Goal: Transaction & Acquisition: Purchase product/service

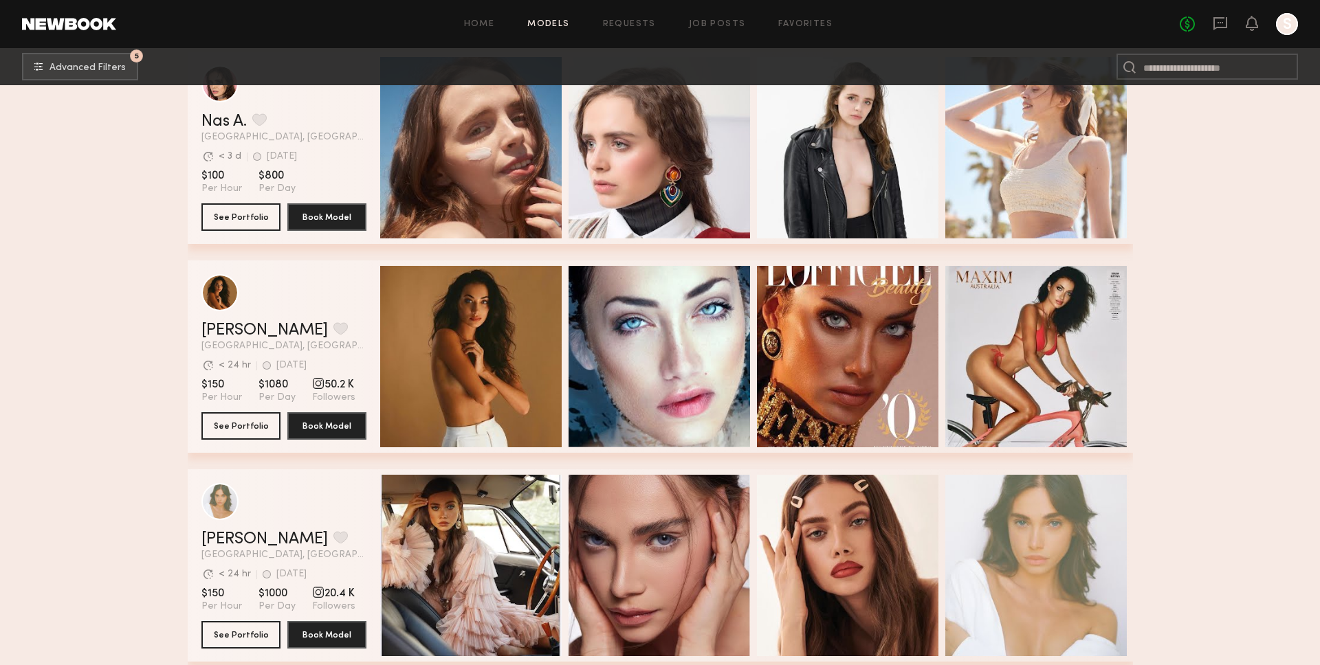
scroll to position [20536, 0]
click at [223, 322] on link "Dianie B." at bounding box center [264, 330] width 126 height 16
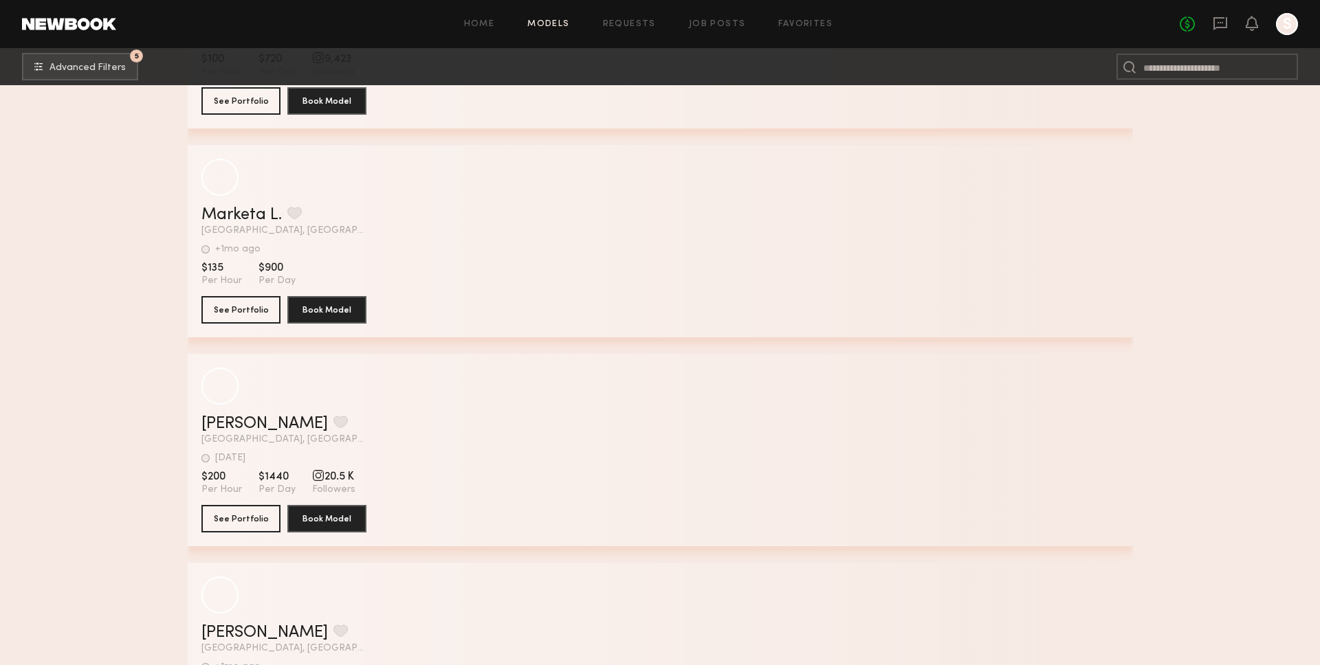
scroll to position [36982, 0]
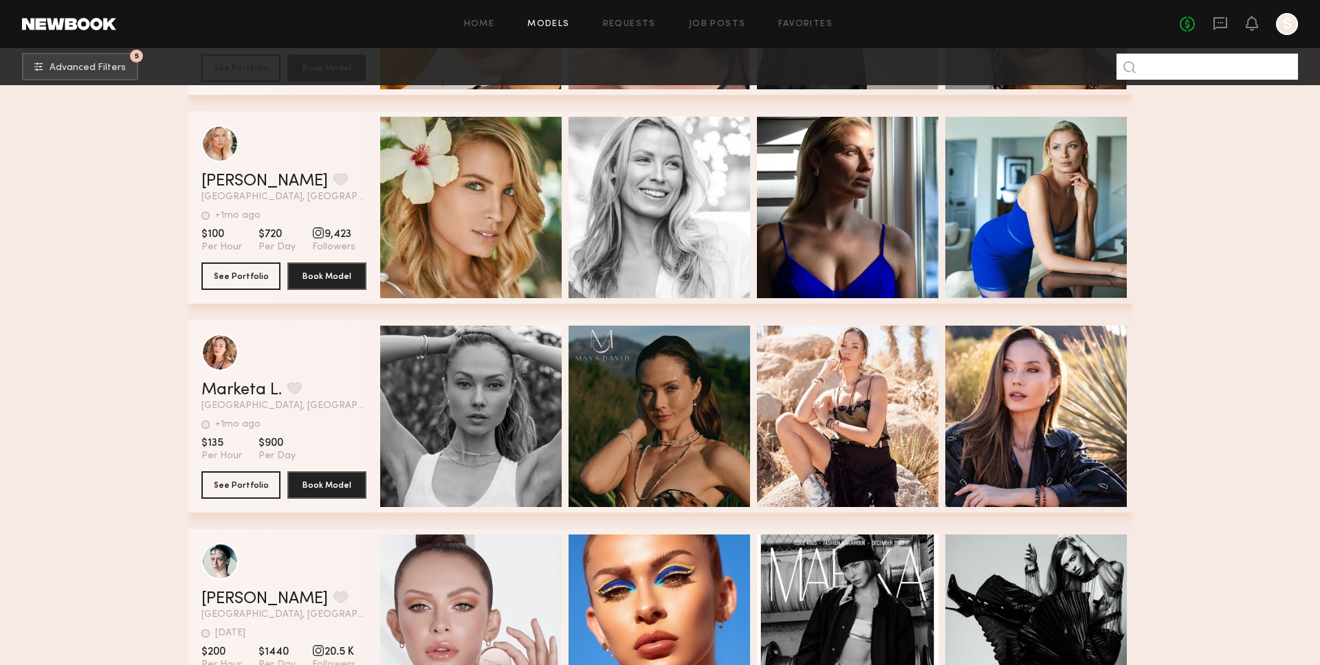
click at [1212, 71] on input at bounding box center [1206, 67] width 181 height 26
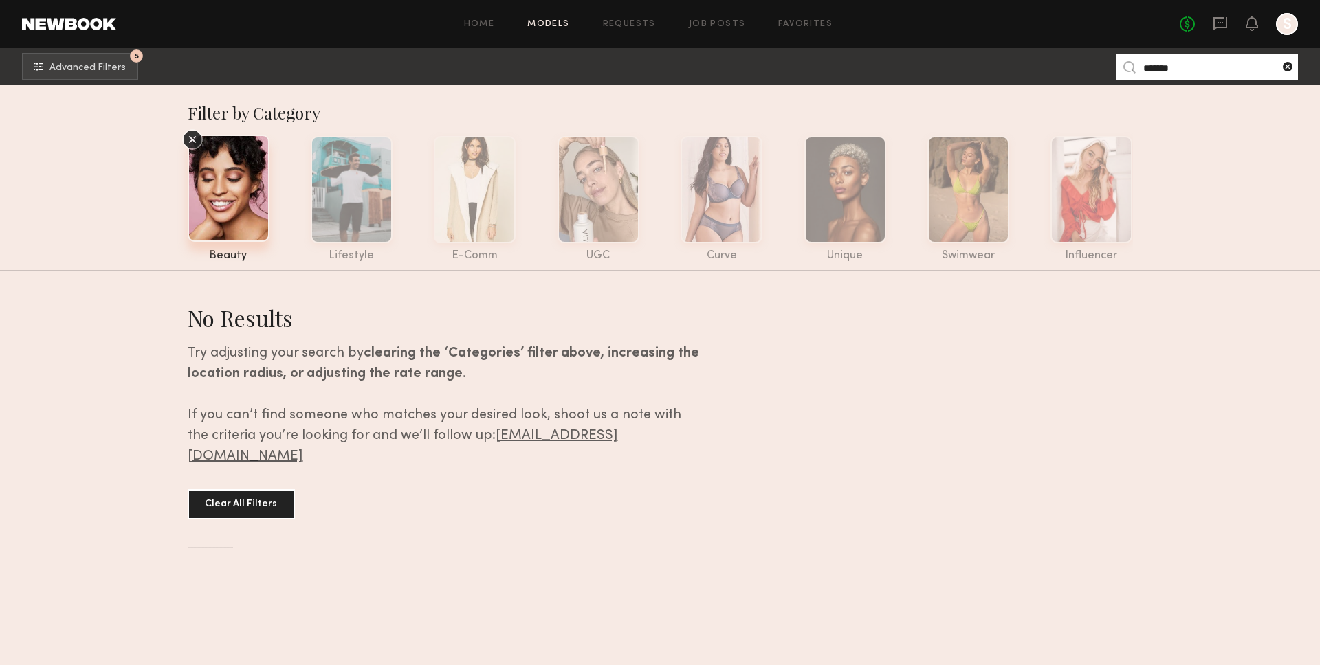
type input "*******"
click at [1285, 67] on common-icon at bounding box center [1287, 67] width 14 height 14
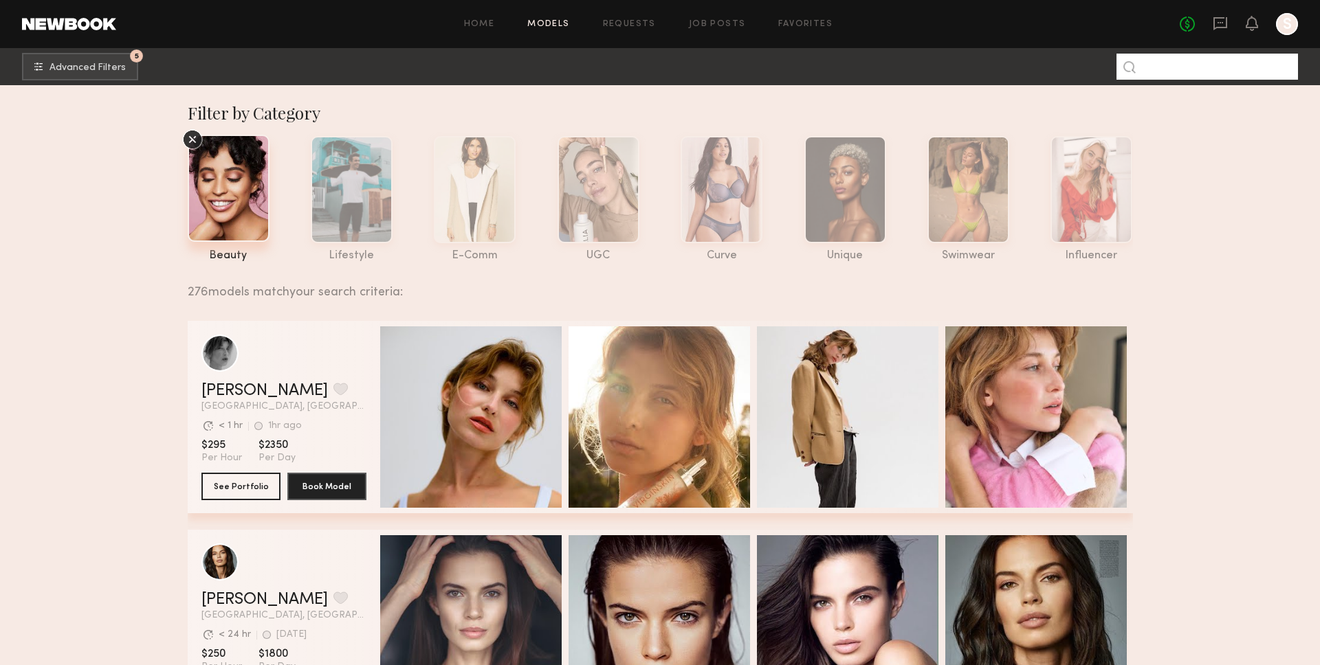
click at [1196, 61] on input at bounding box center [1206, 67] width 181 height 26
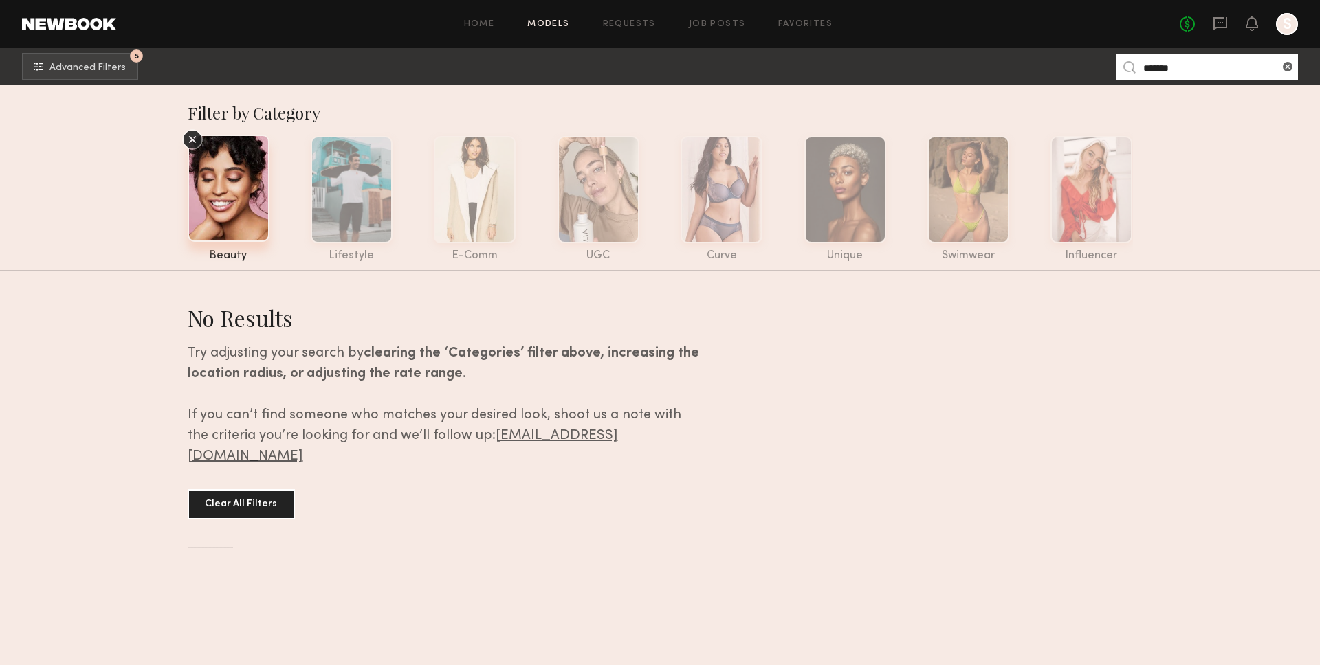
click at [1243, 71] on input "*******" at bounding box center [1206, 67] width 181 height 26
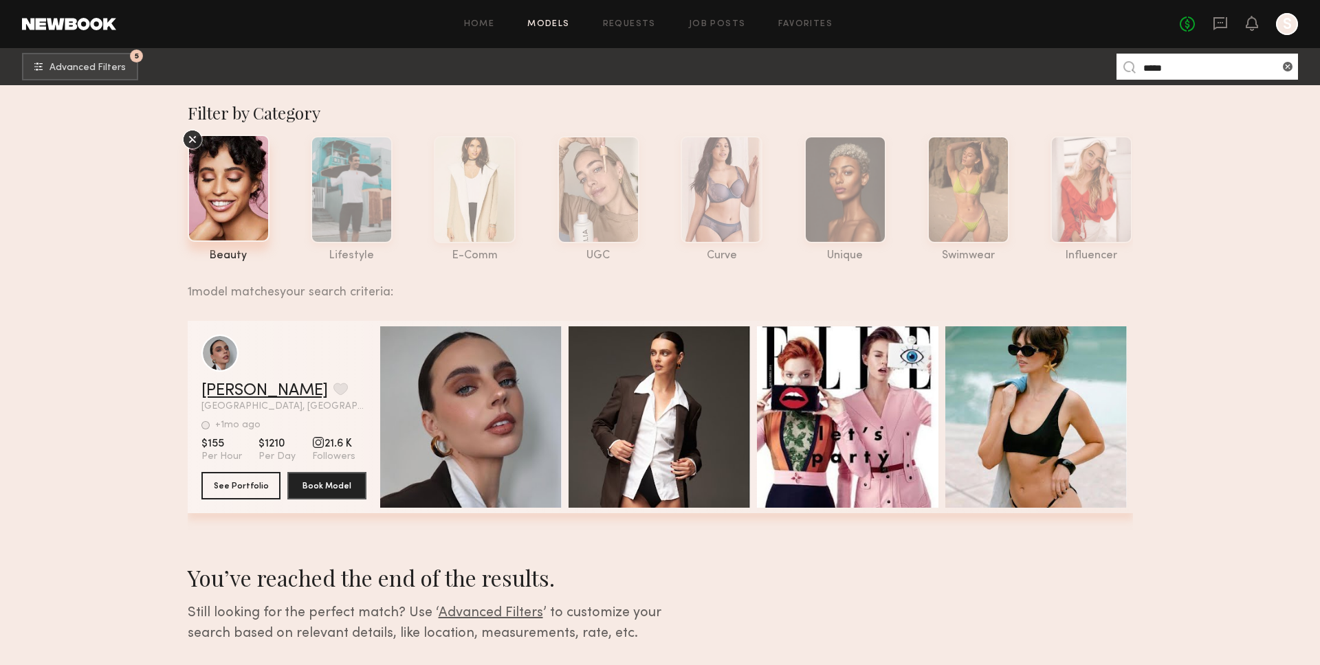
type input "*****"
click at [221, 384] on link "Kasey L." at bounding box center [264, 391] width 126 height 16
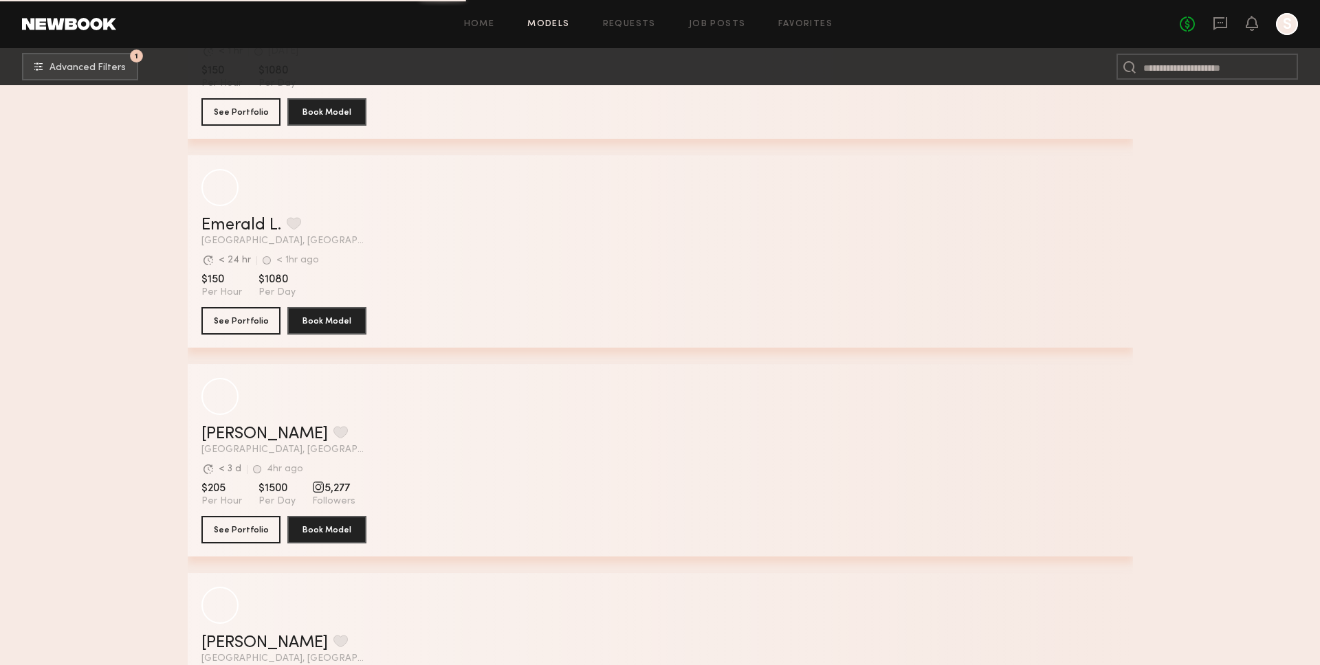
scroll to position [3465, 0]
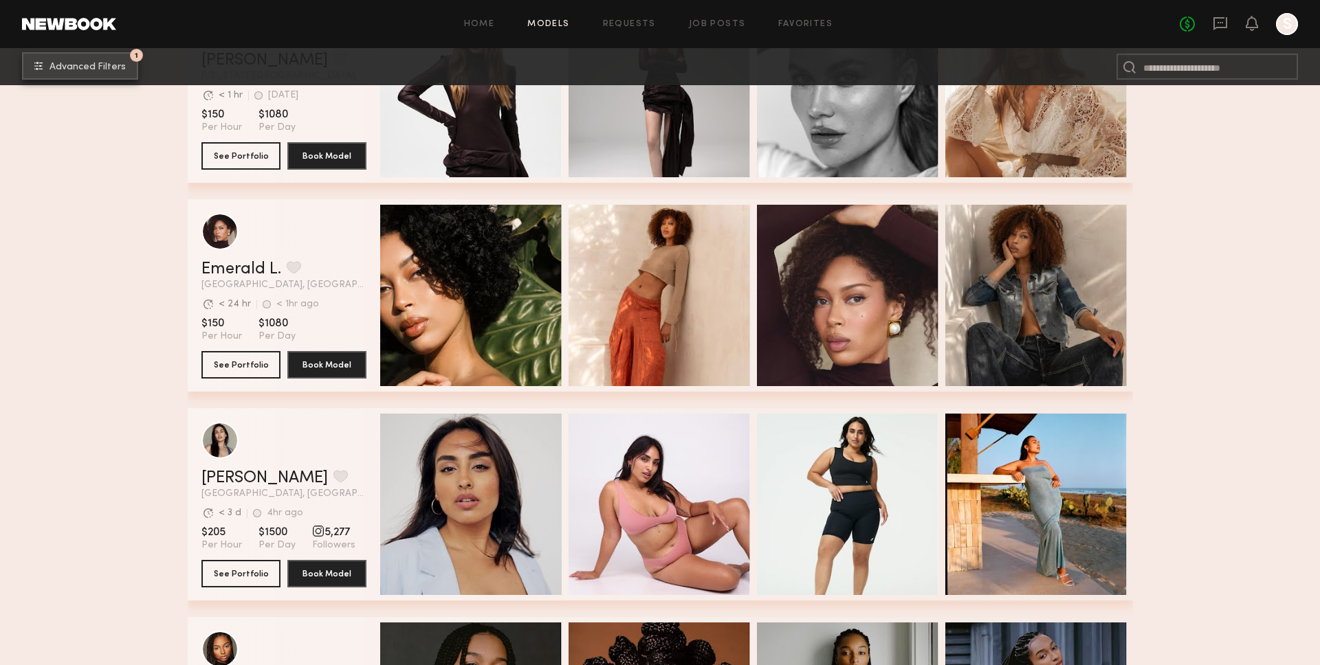
click at [104, 75] on html "Home Models Requests Job Posts Favorites Sign Out No fees up to $5,000 S 1 Adva…" at bounding box center [660, 456] width 1320 height 7843
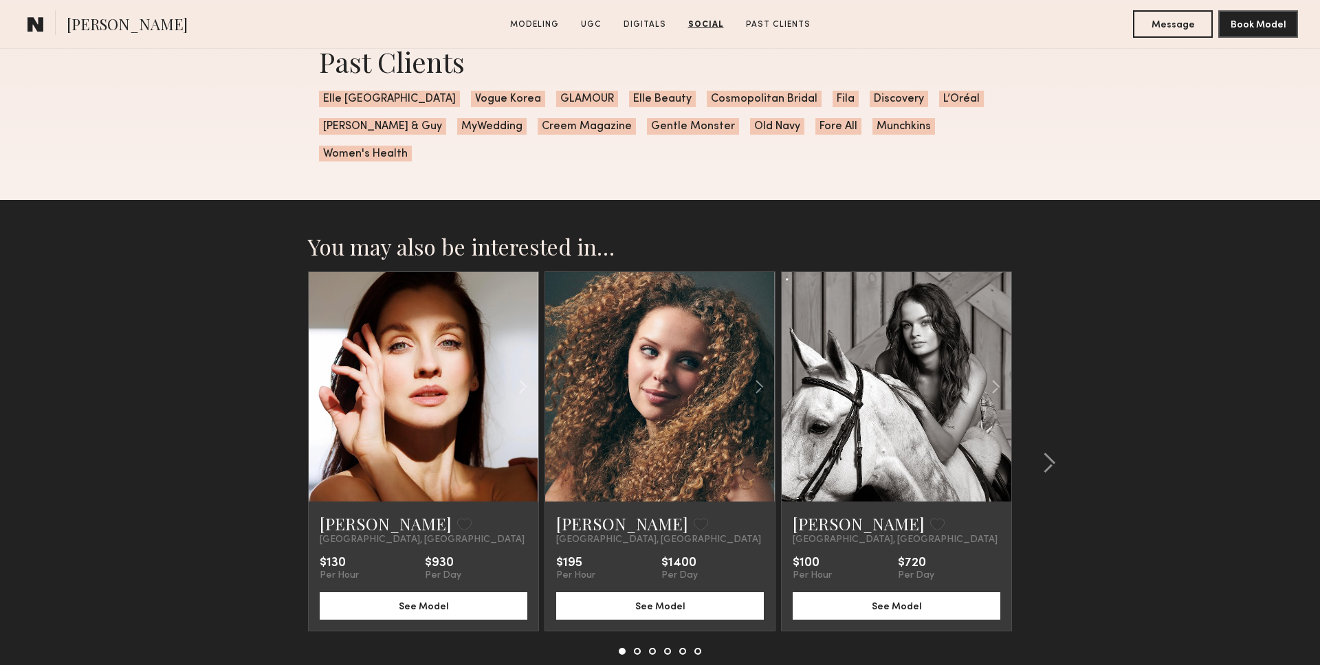
scroll to position [3276, 0]
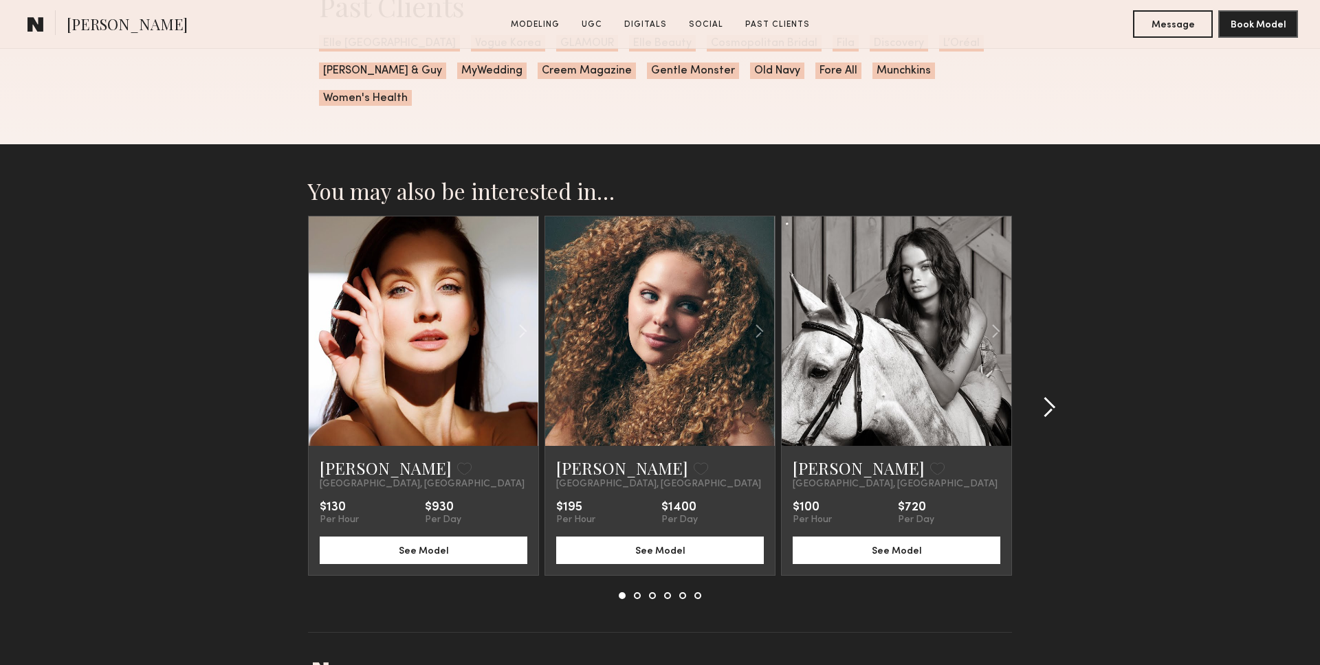
click at [1045, 397] on common-icon at bounding box center [1049, 408] width 14 height 22
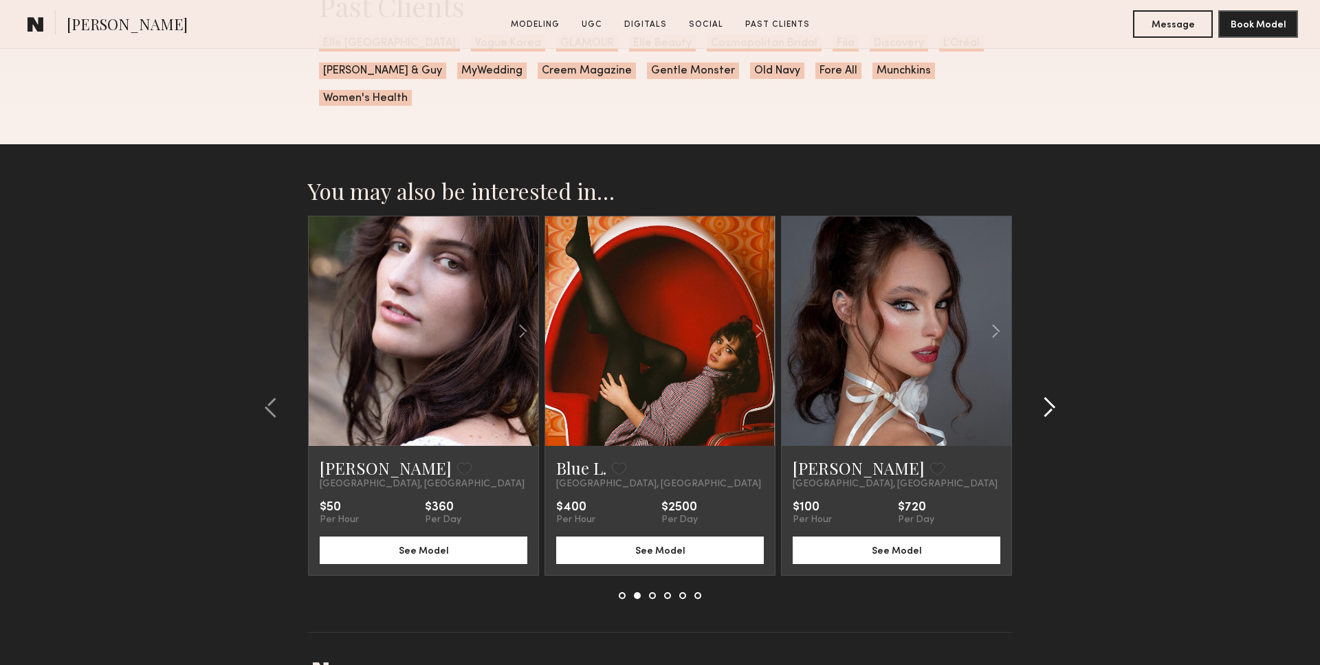
scroll to position [3263, 0]
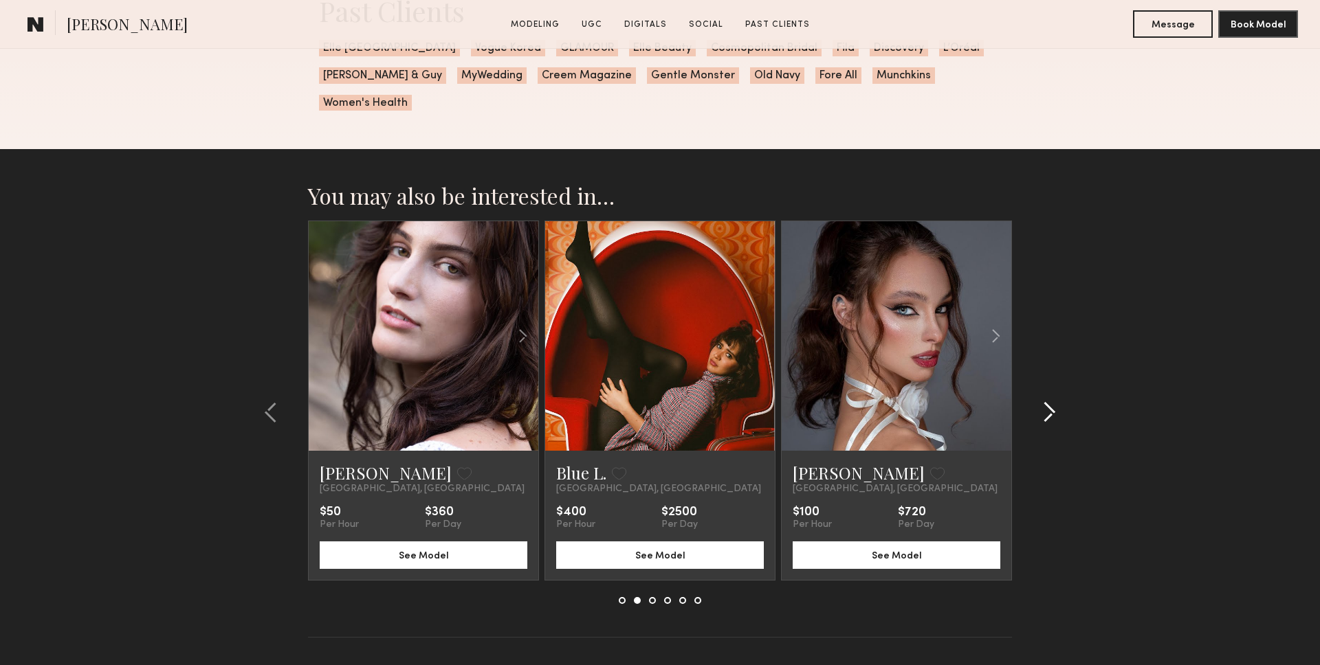
click at [1045, 401] on common-icon at bounding box center [1049, 412] width 14 height 22
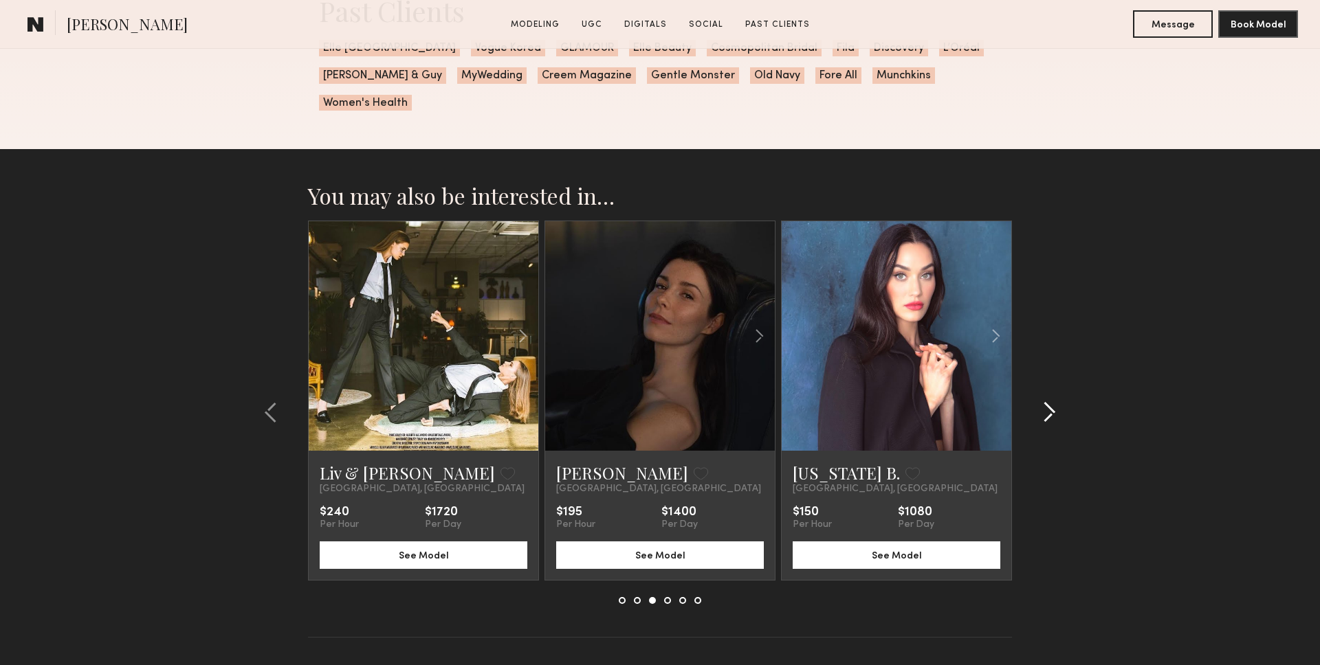
click at [1045, 401] on common-icon at bounding box center [1049, 412] width 14 height 22
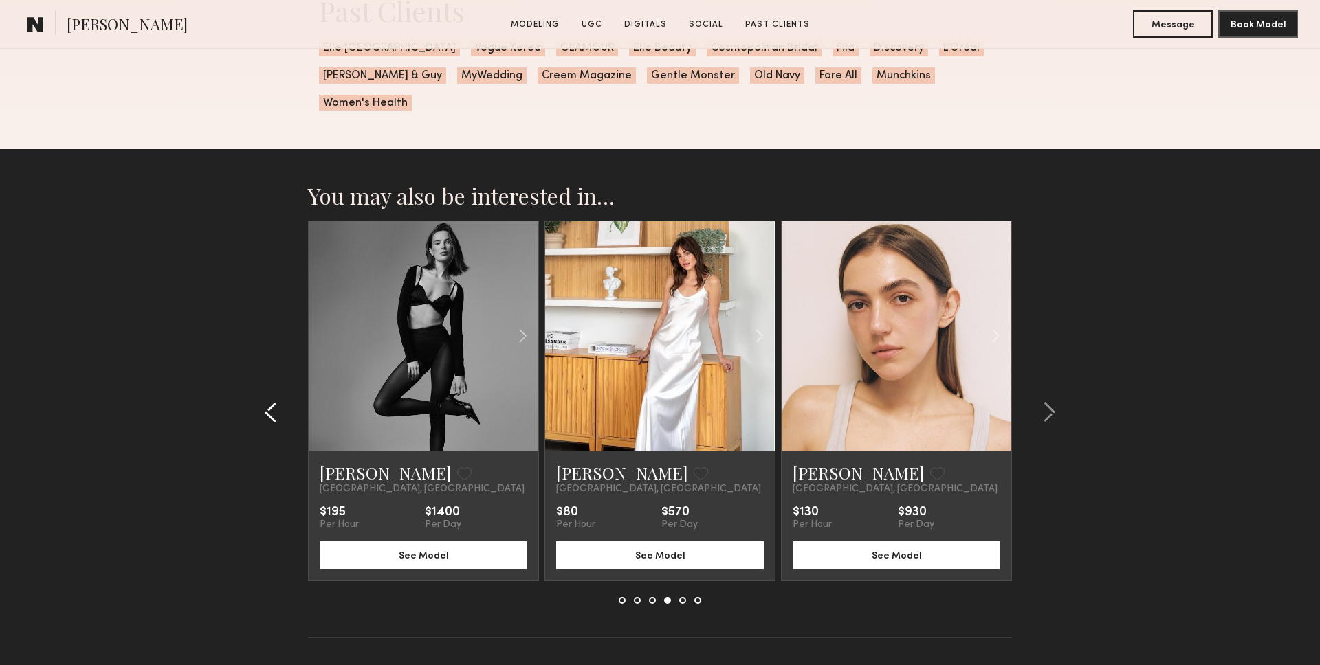
click at [278, 401] on button at bounding box center [275, 412] width 22 height 22
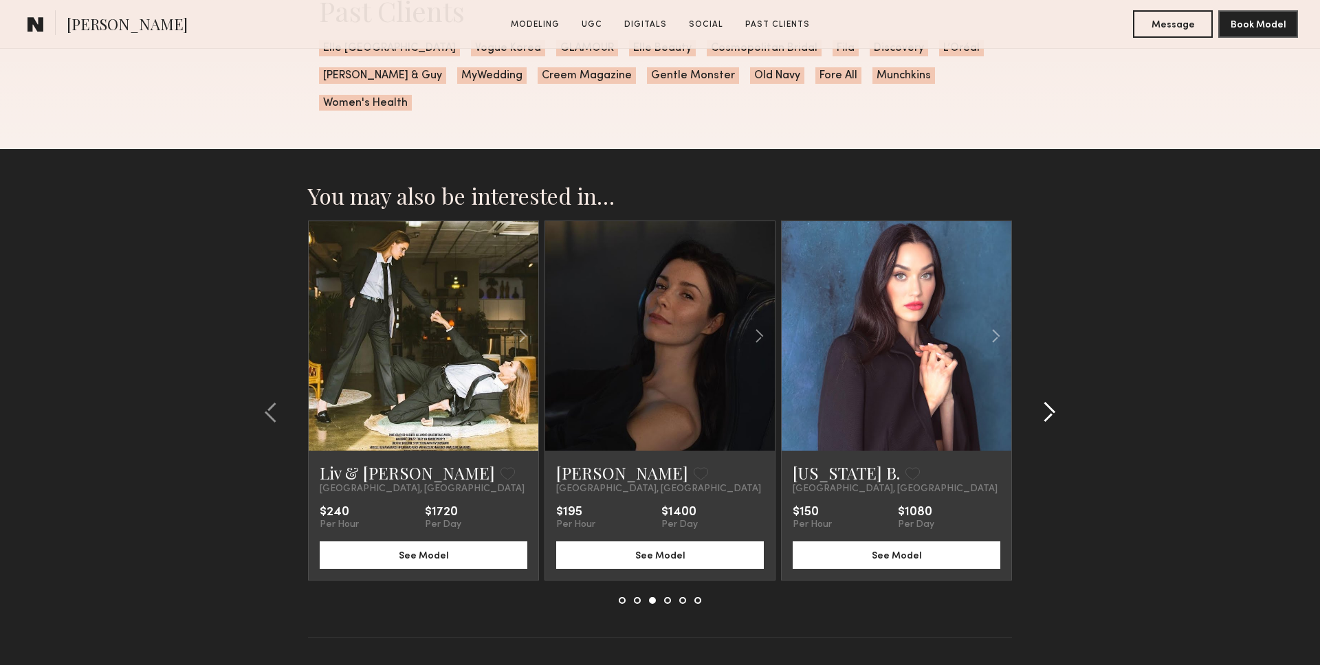
click at [1034, 401] on button at bounding box center [1045, 412] width 22 height 22
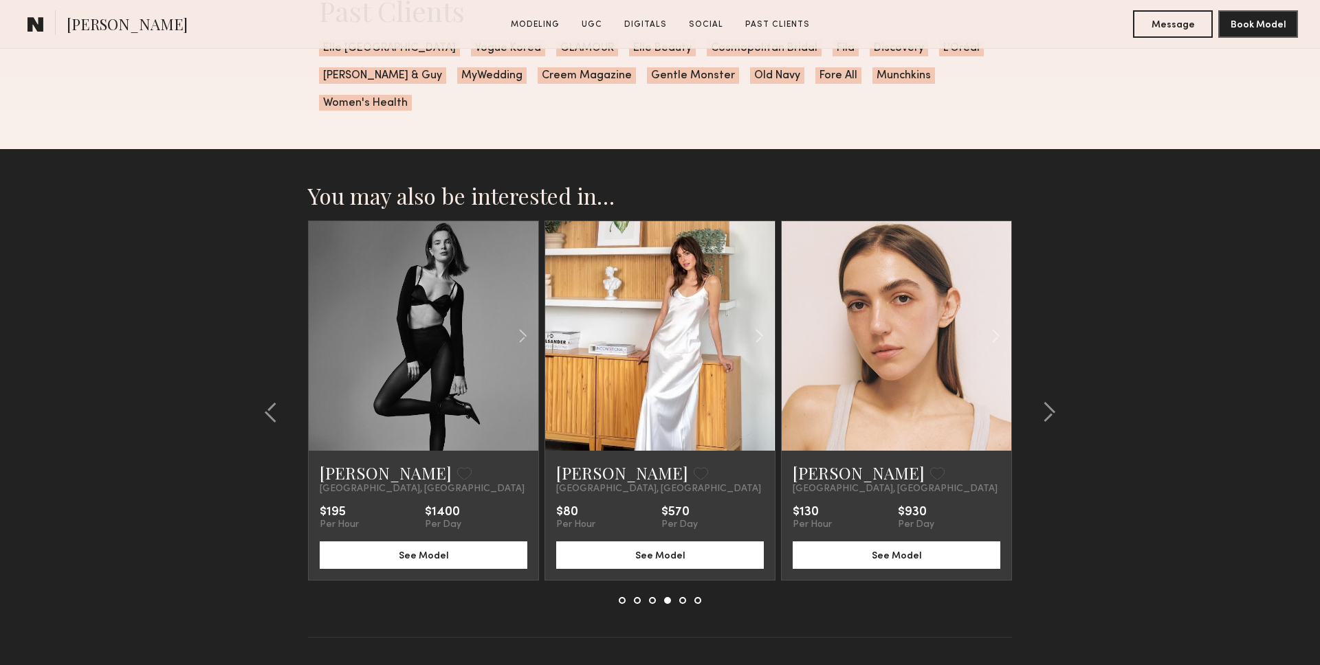
click at [678, 339] on link at bounding box center [660, 336] width 78 height 230
click at [1065, 383] on div at bounding box center [1045, 413] width 66 height 384
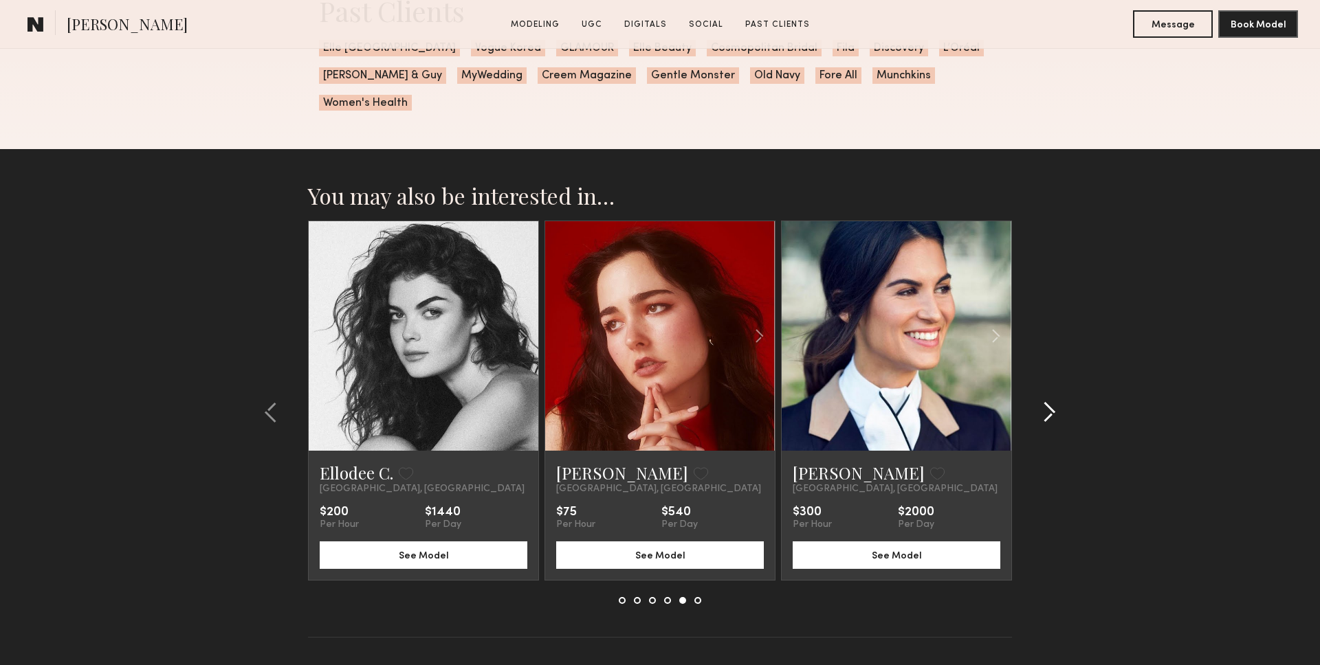
click at [1065, 383] on div at bounding box center [1045, 413] width 66 height 384
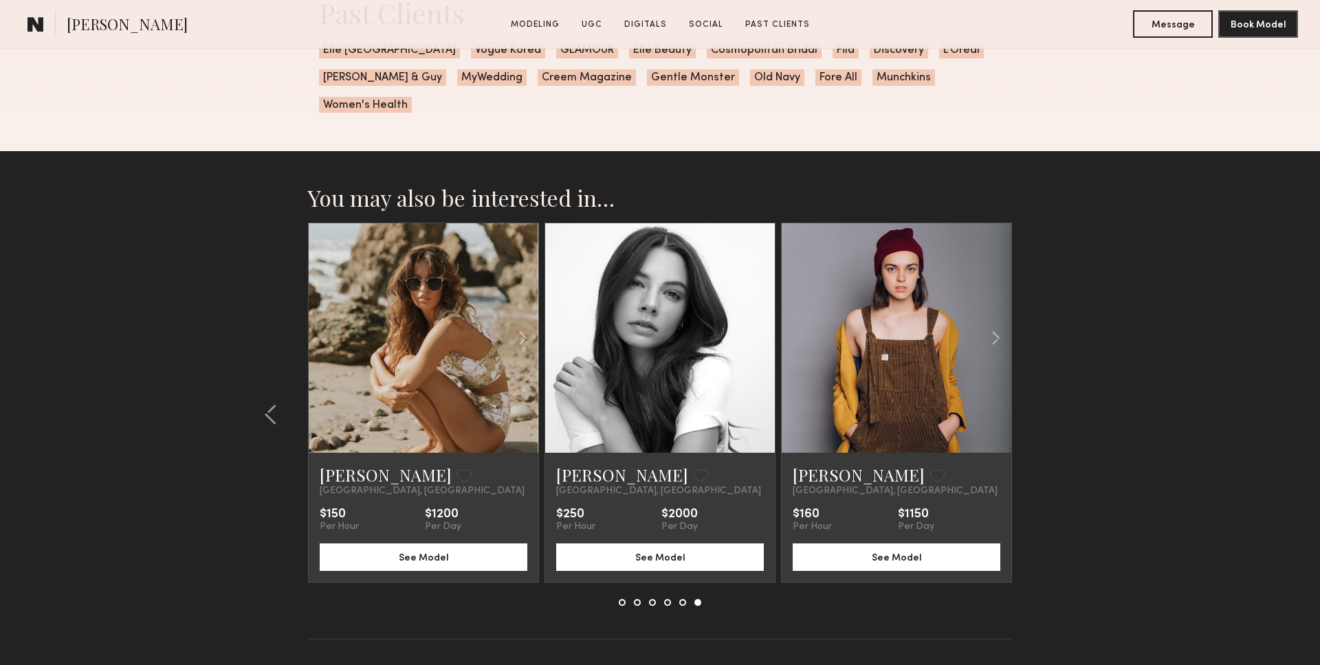
scroll to position [3260, 0]
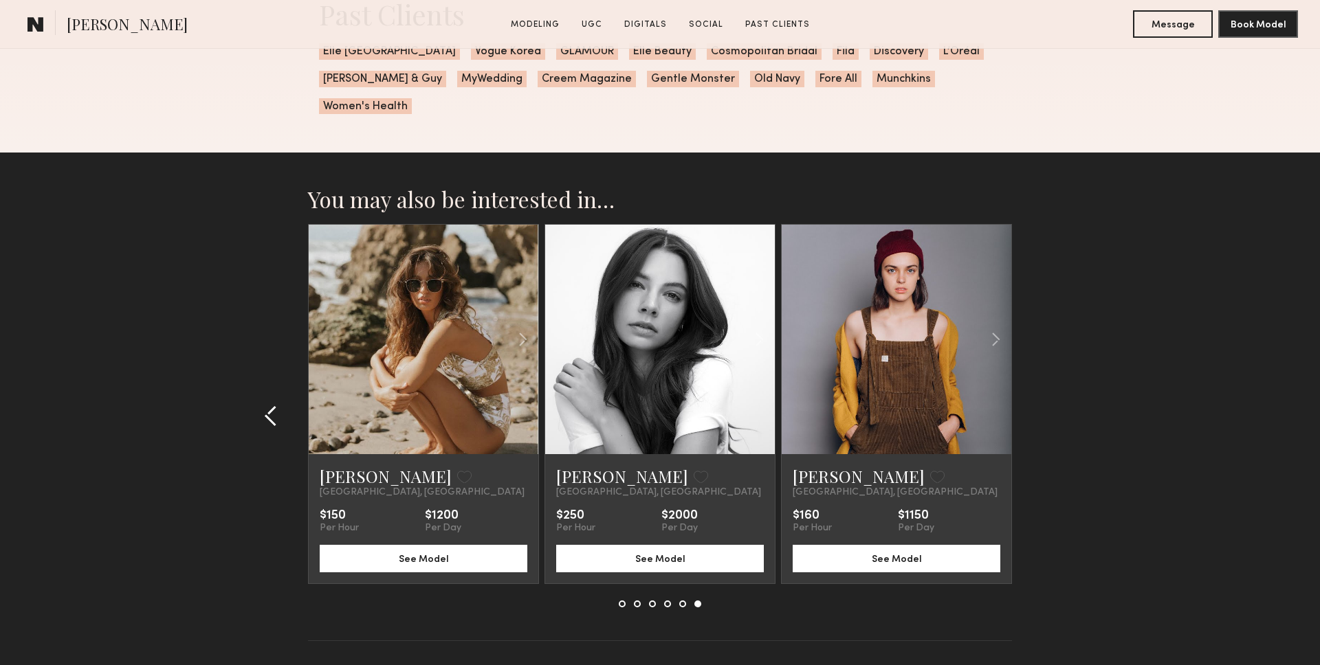
click at [262, 385] on div at bounding box center [275, 416] width 66 height 384
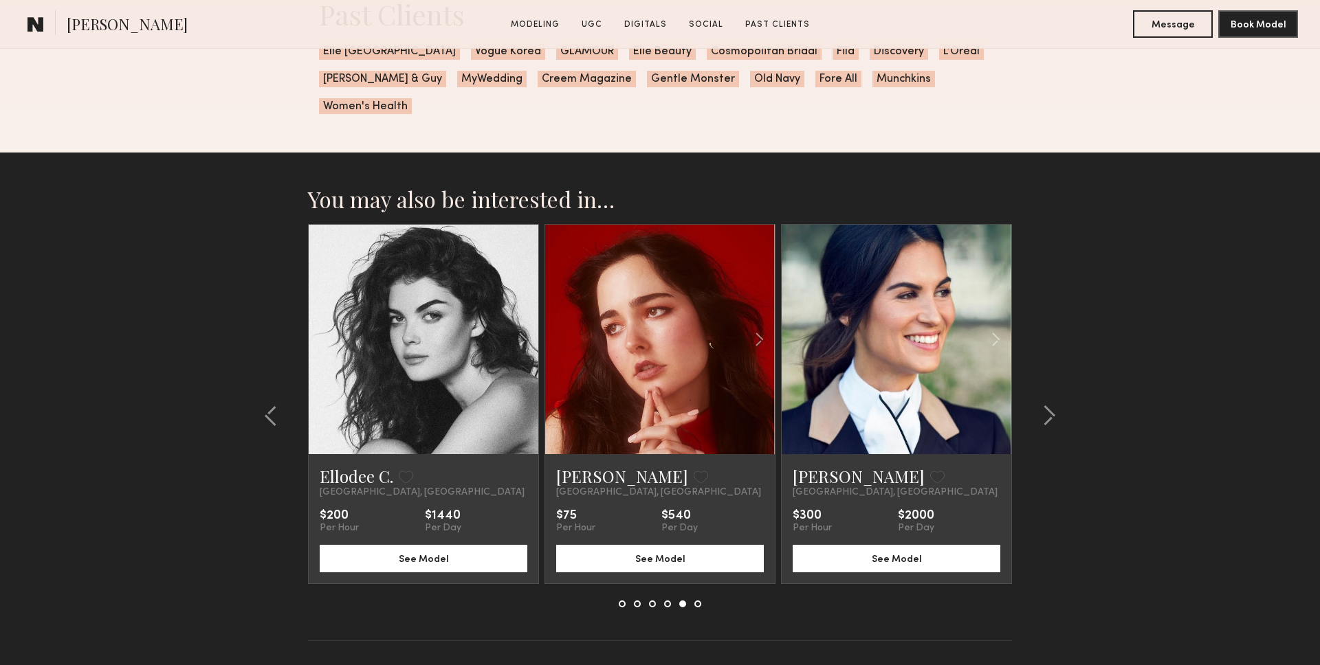
click at [345, 320] on div at bounding box center [424, 340] width 230 height 230
click at [424, 327] on link at bounding box center [423, 340] width 78 height 230
click at [90, 92] on div "Past Clients Elle Mexico Vogue Korea GLAMOUR Elle Beauty Cosmopolitan Bridal Fi…" at bounding box center [660, 55] width 1320 height 196
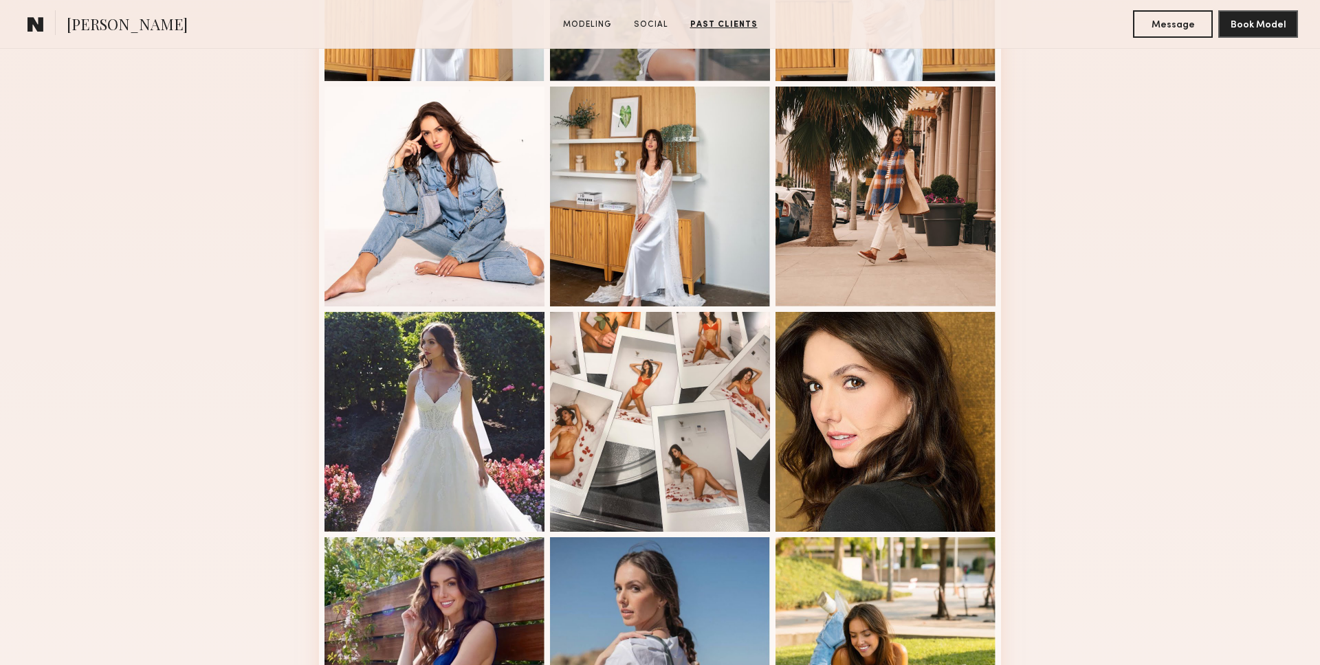
scroll to position [388, 0]
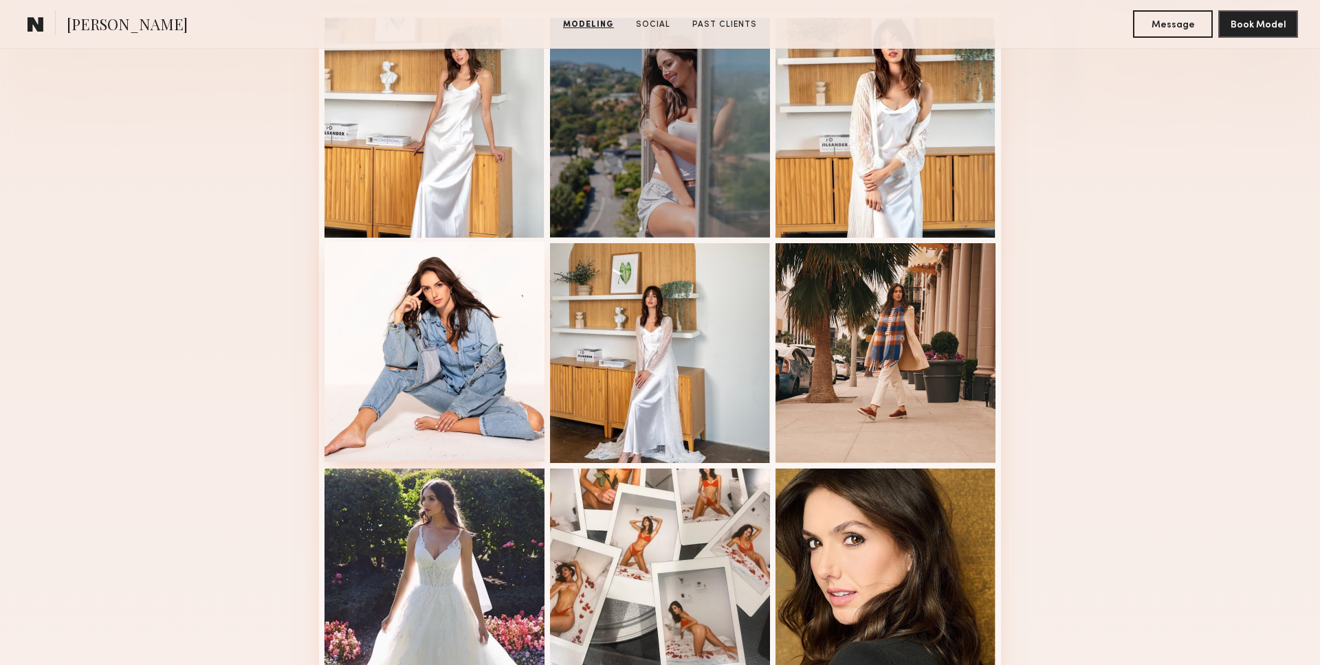
click at [436, 347] on div at bounding box center [434, 352] width 220 height 220
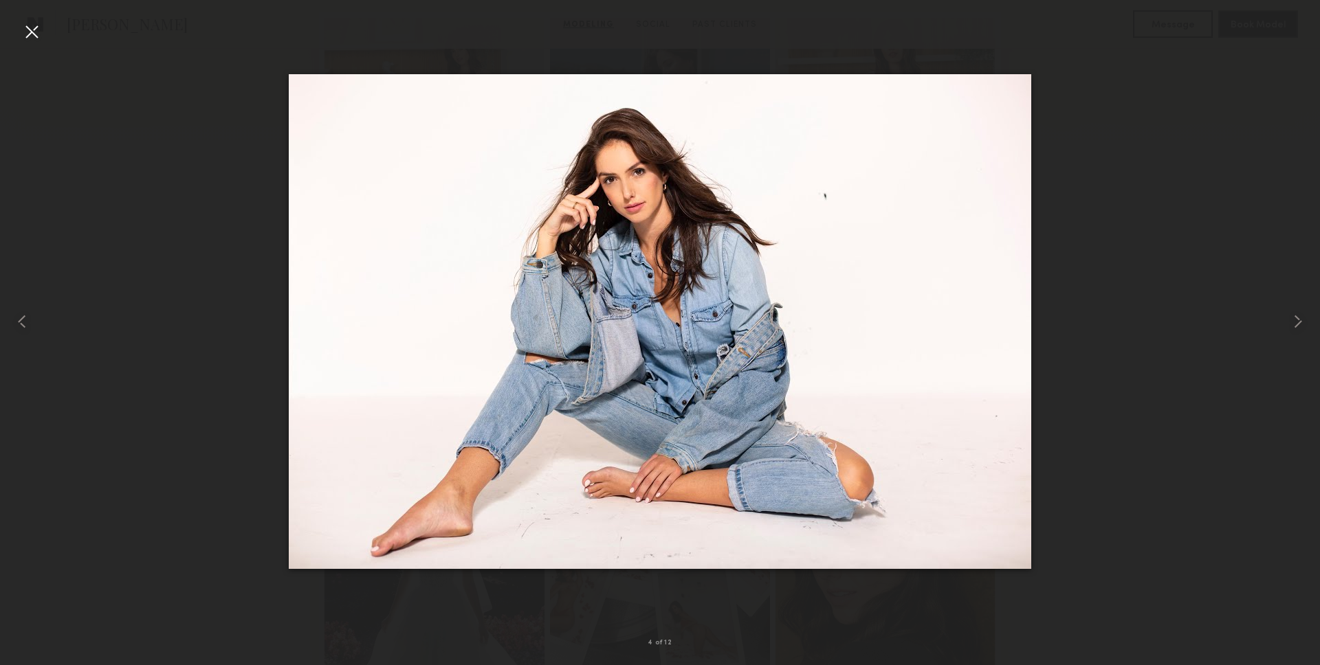
click at [32, 30] on div at bounding box center [32, 32] width 22 height 22
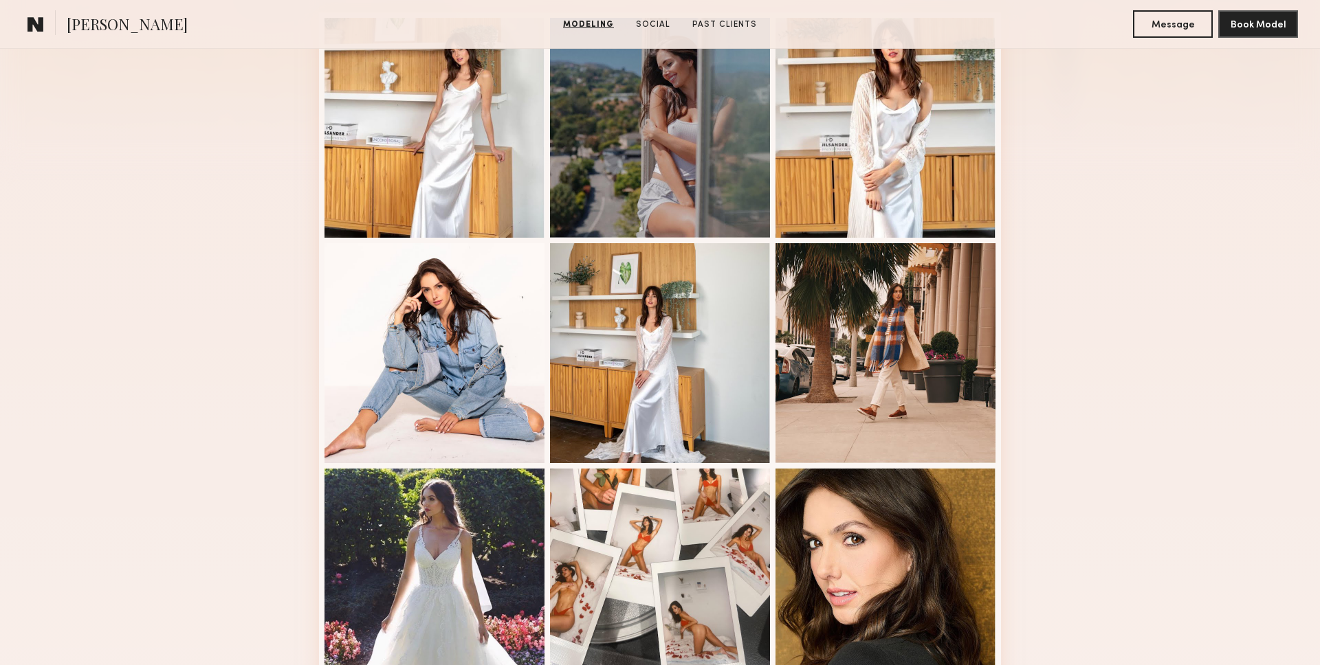
scroll to position [389, 0]
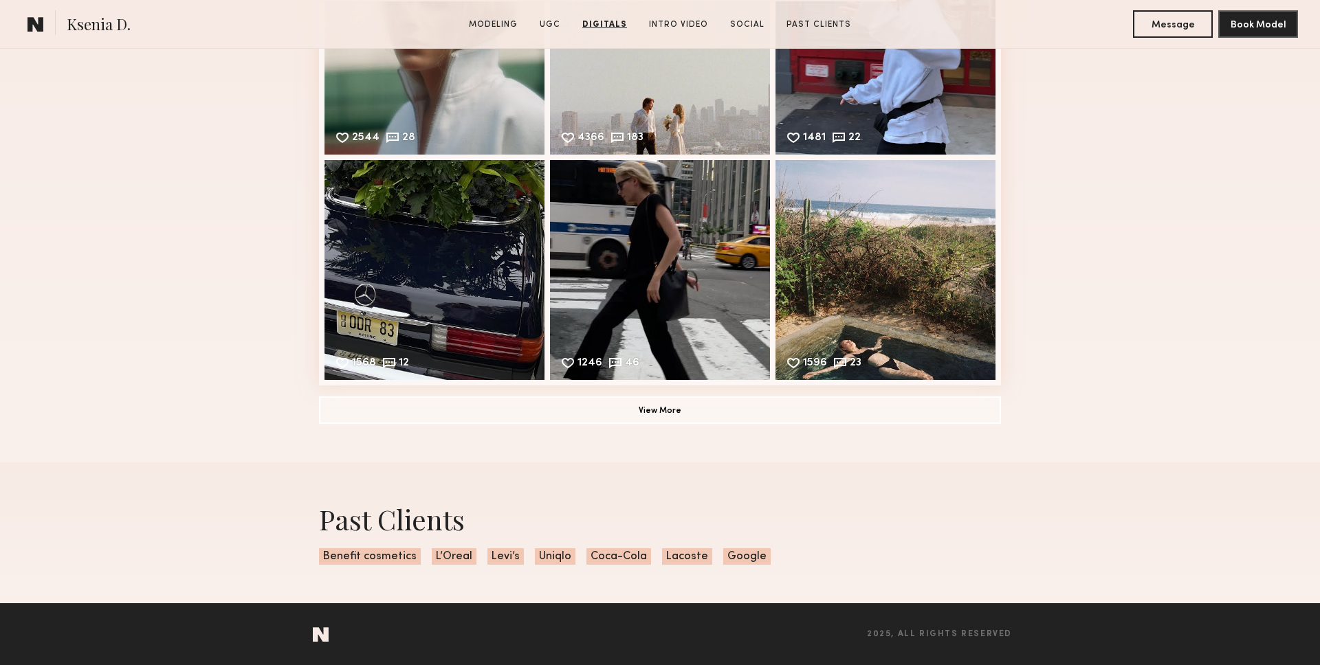
scroll to position [4210, 0]
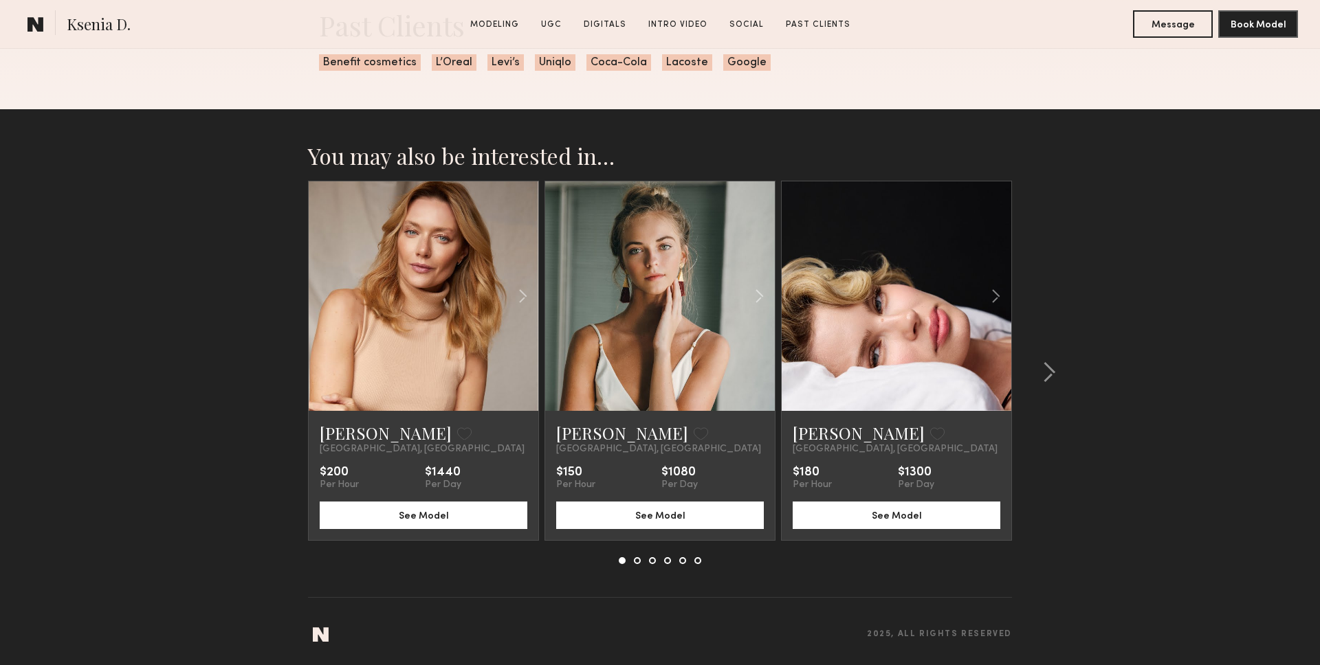
click at [424, 356] on link at bounding box center [423, 296] width 78 height 230
click at [657, 327] on link at bounding box center [660, 296] width 78 height 230
click at [834, 322] on div at bounding box center [896, 296] width 230 height 230
click at [996, 296] on common-icon at bounding box center [996, 296] width 20 height 26
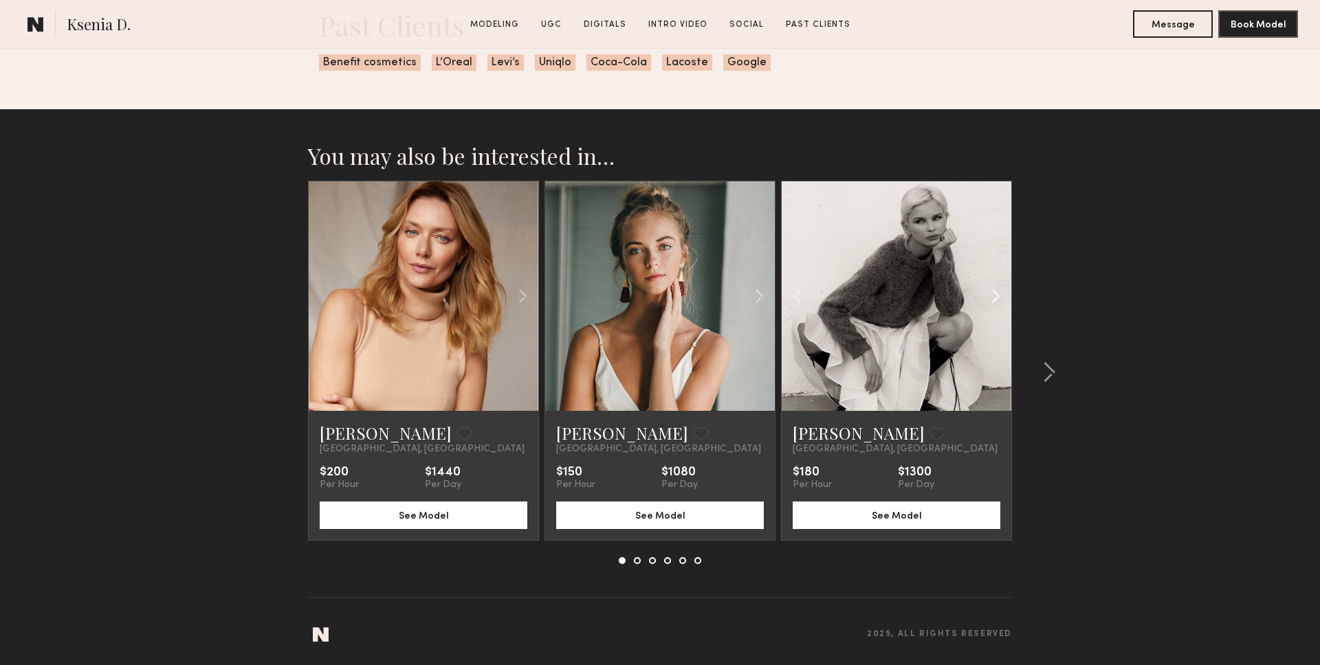
click at [996, 296] on common-icon at bounding box center [996, 296] width 20 height 26
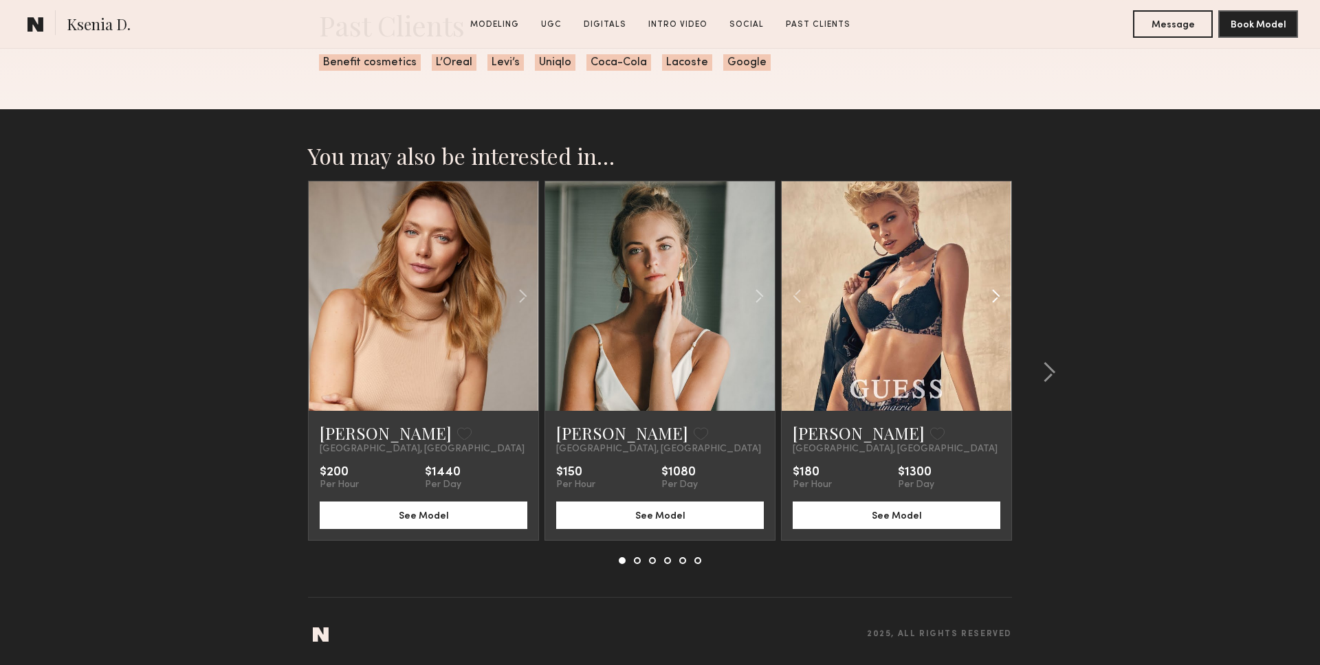
click at [996, 296] on common-icon at bounding box center [996, 296] width 20 height 26
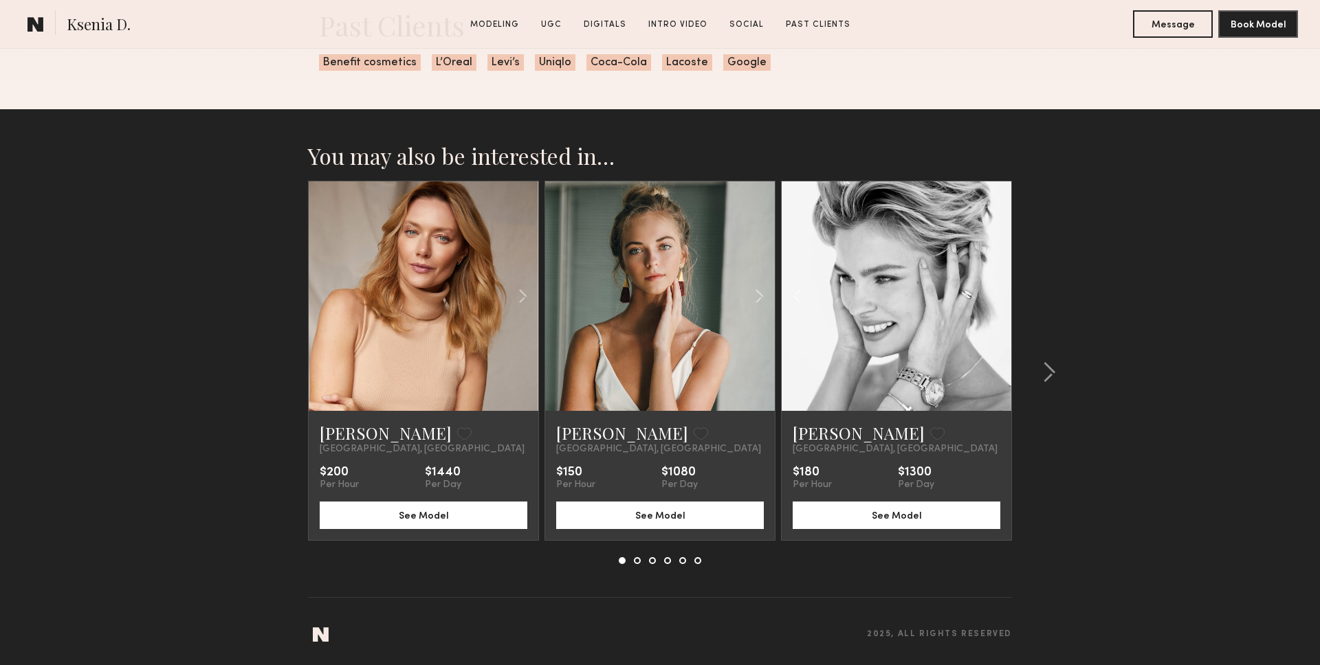
click at [996, 296] on div at bounding box center [896, 296] width 230 height 230
click at [913, 370] on link at bounding box center [896, 296] width 78 height 230
click at [1051, 378] on common-icon at bounding box center [1049, 373] width 14 height 22
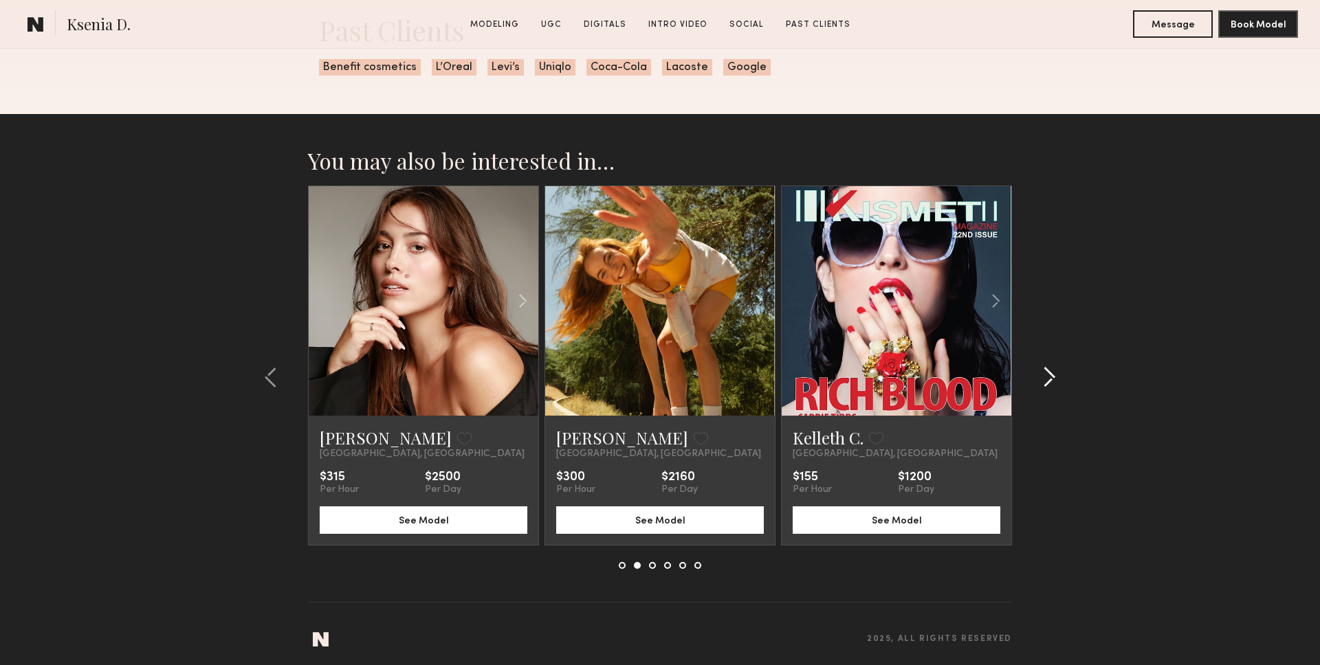
scroll to position [4204, 0]
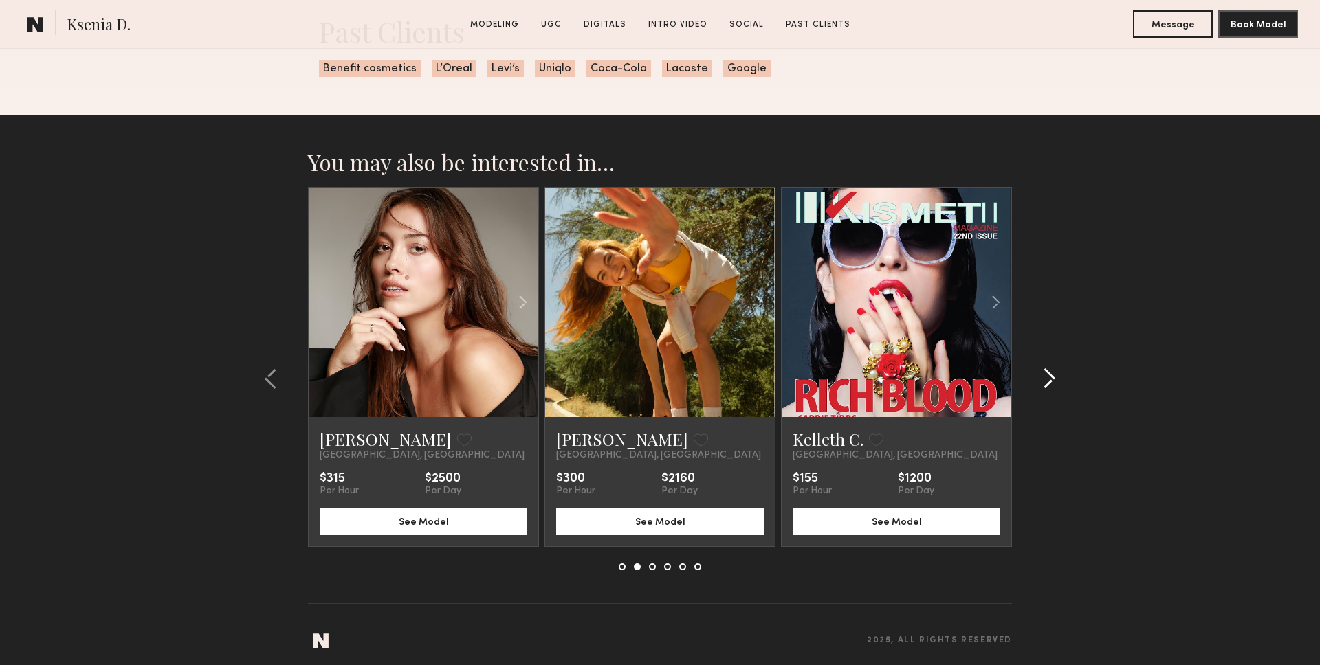
click at [1057, 381] on div at bounding box center [1045, 379] width 66 height 384
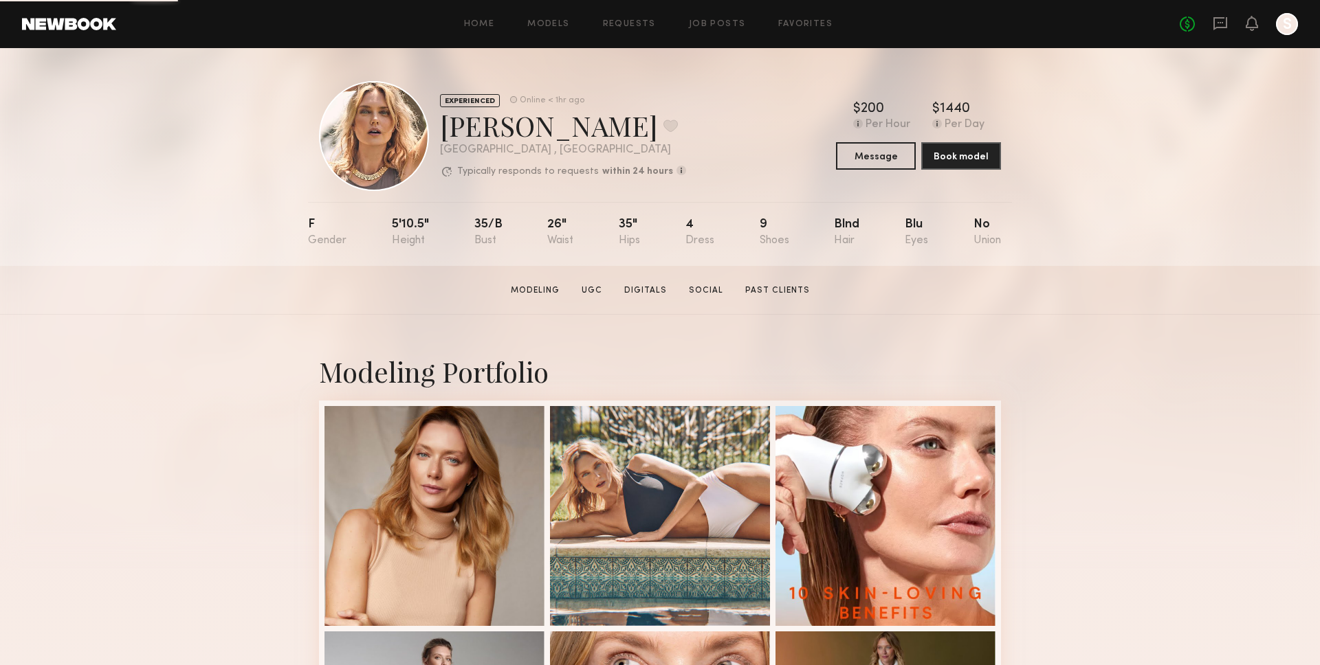
click at [495, 125] on div "[PERSON_NAME] Favorite" at bounding box center [563, 125] width 246 height 36
click at [126, 101] on div "EXPERIENCED Online < 1hr ago [PERSON_NAME] Favorite [GEOGRAPHIC_DATA] , [GEOGRA…" at bounding box center [660, 157] width 1320 height 218
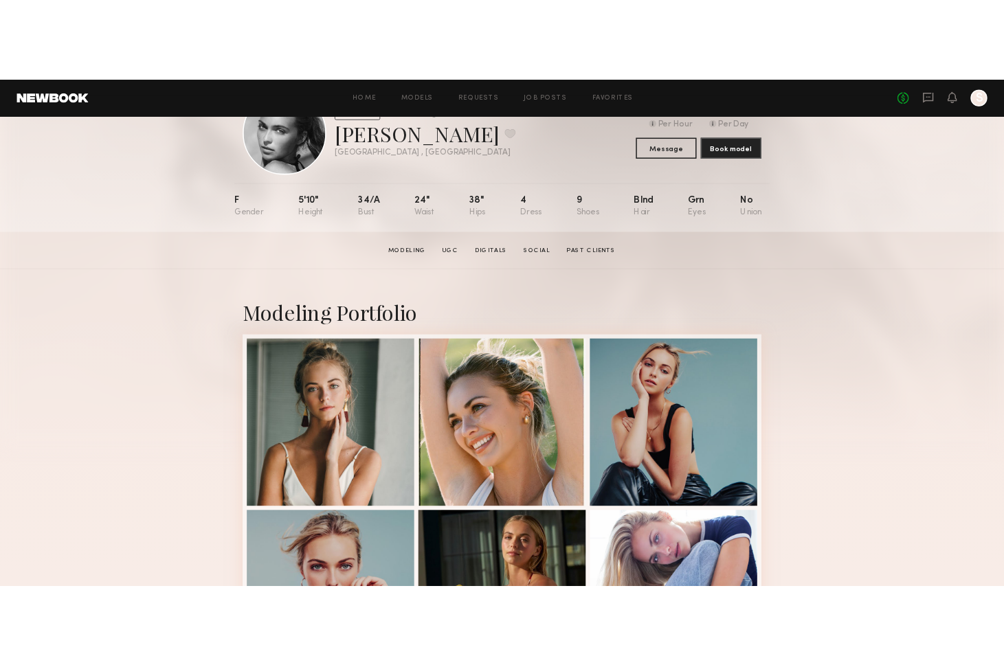
scroll to position [117, 0]
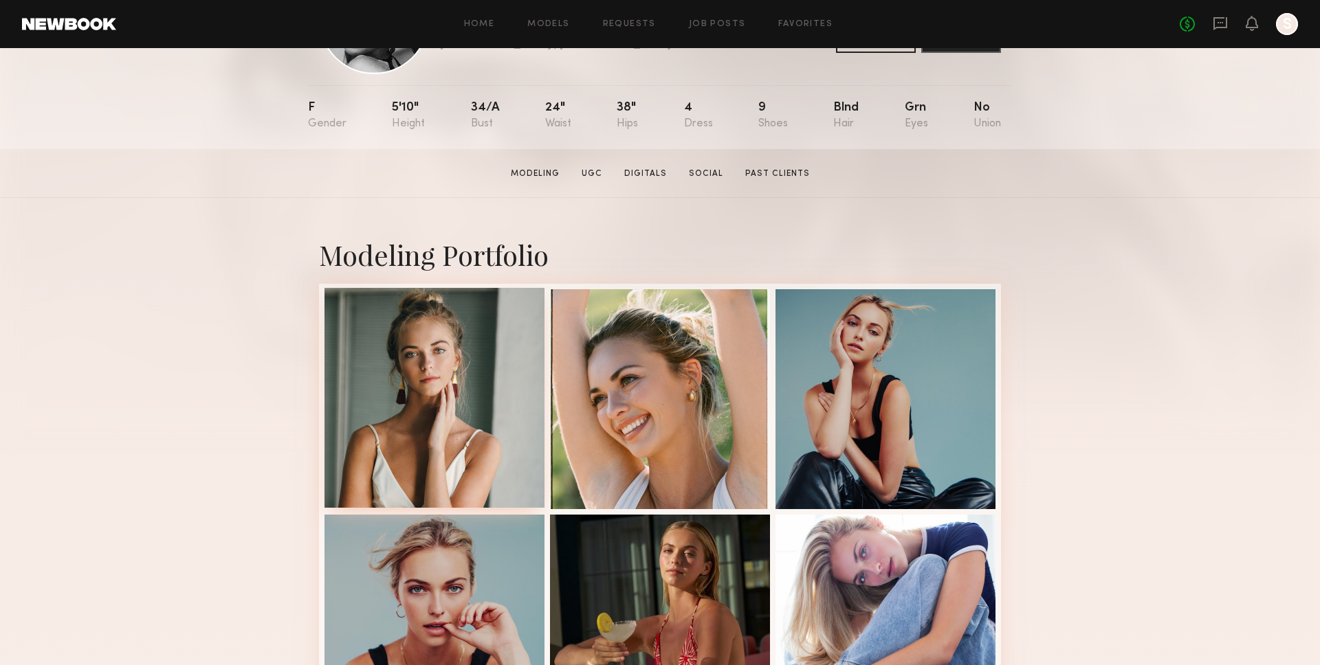
click at [468, 377] on div at bounding box center [434, 398] width 220 height 220
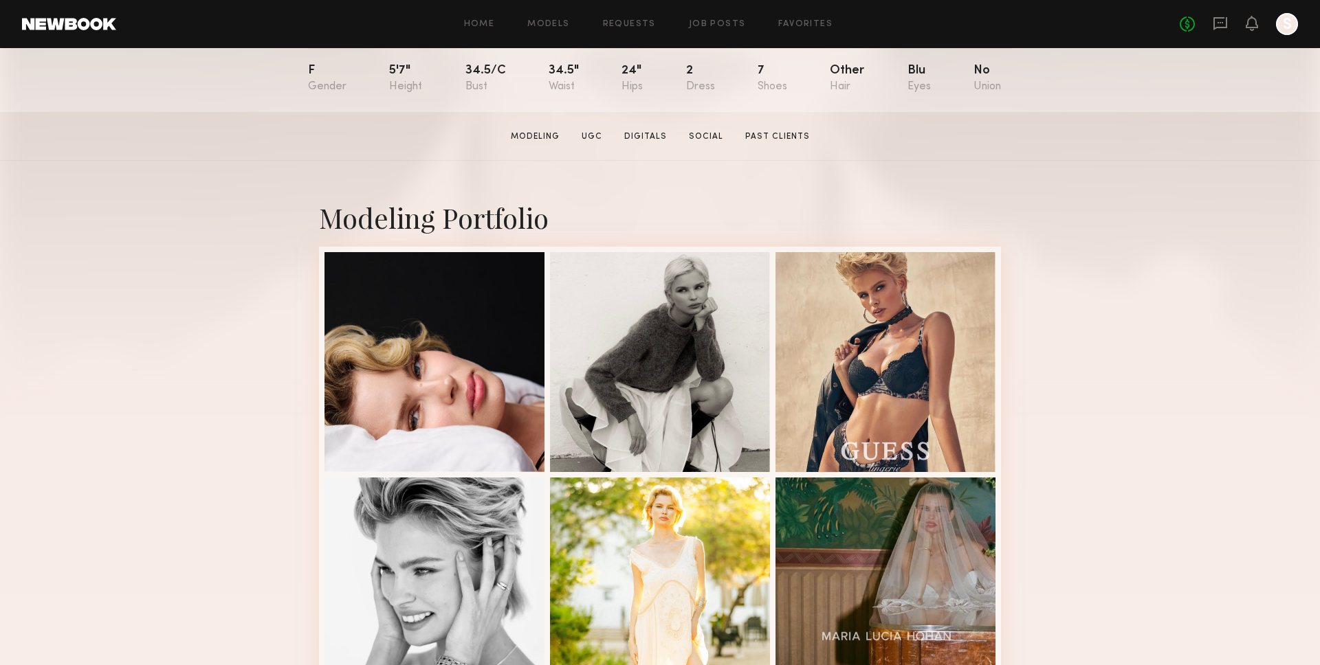
scroll to position [189, 0]
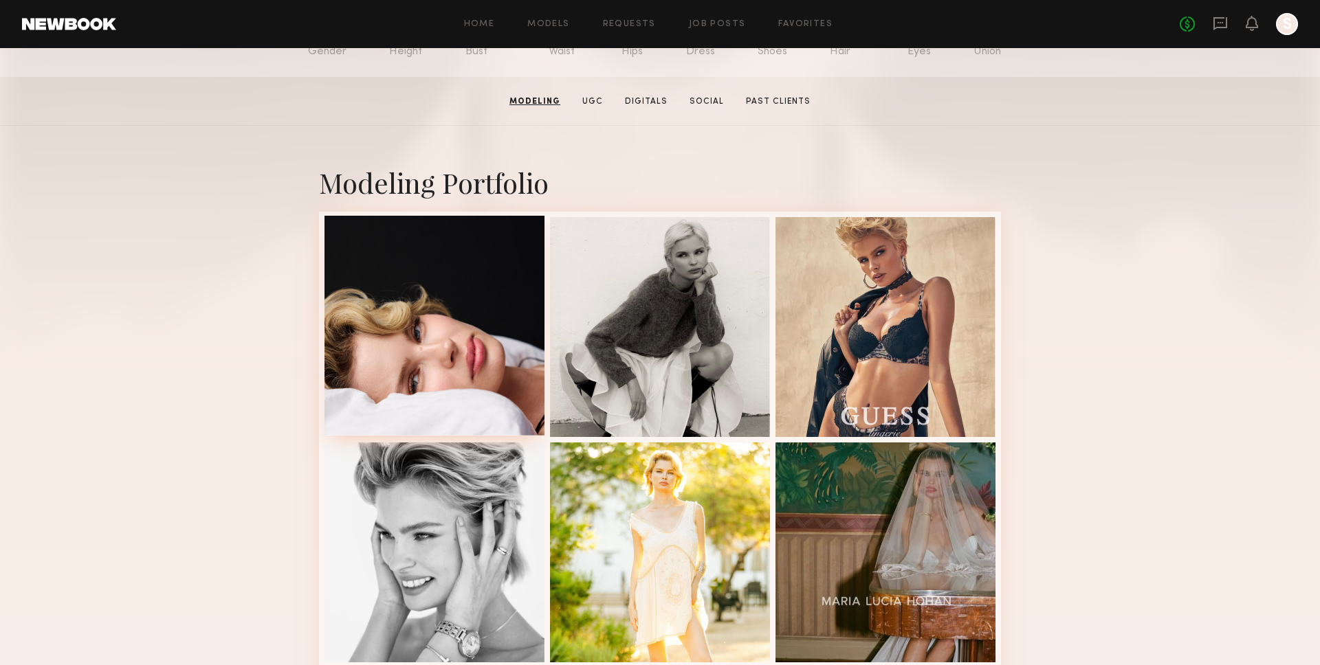
click at [415, 311] on div at bounding box center [434, 326] width 220 height 220
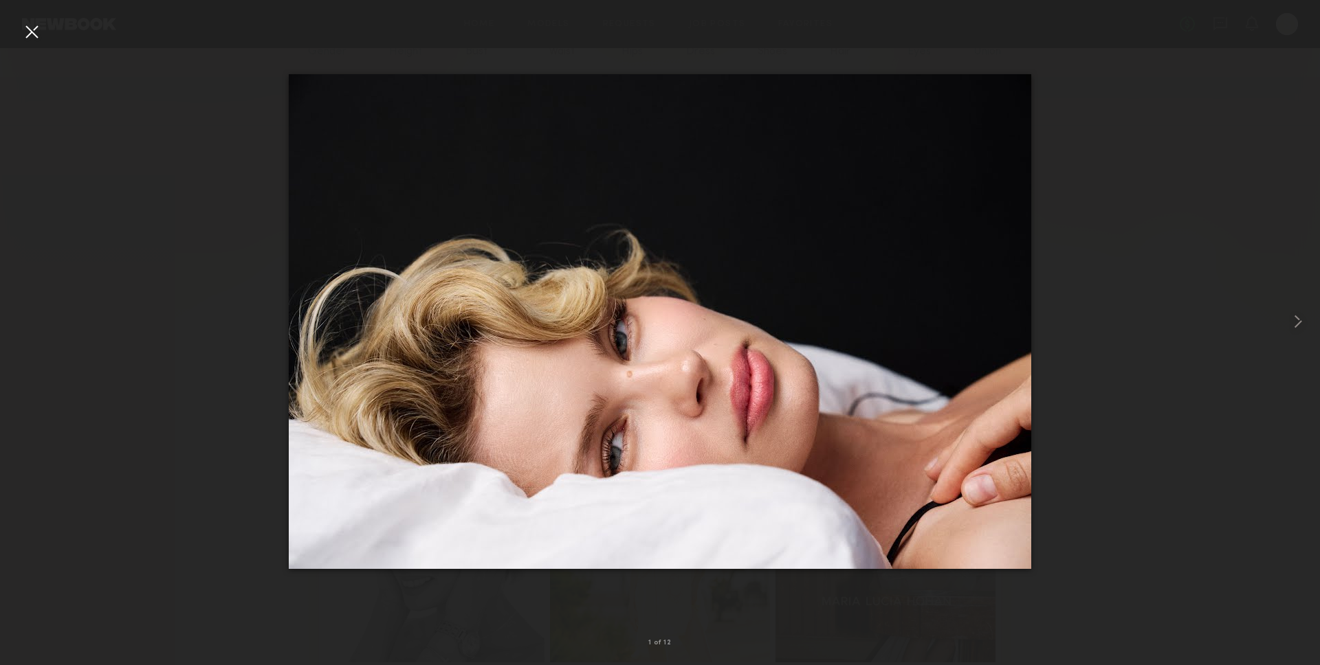
click at [27, 30] on div at bounding box center [32, 32] width 22 height 22
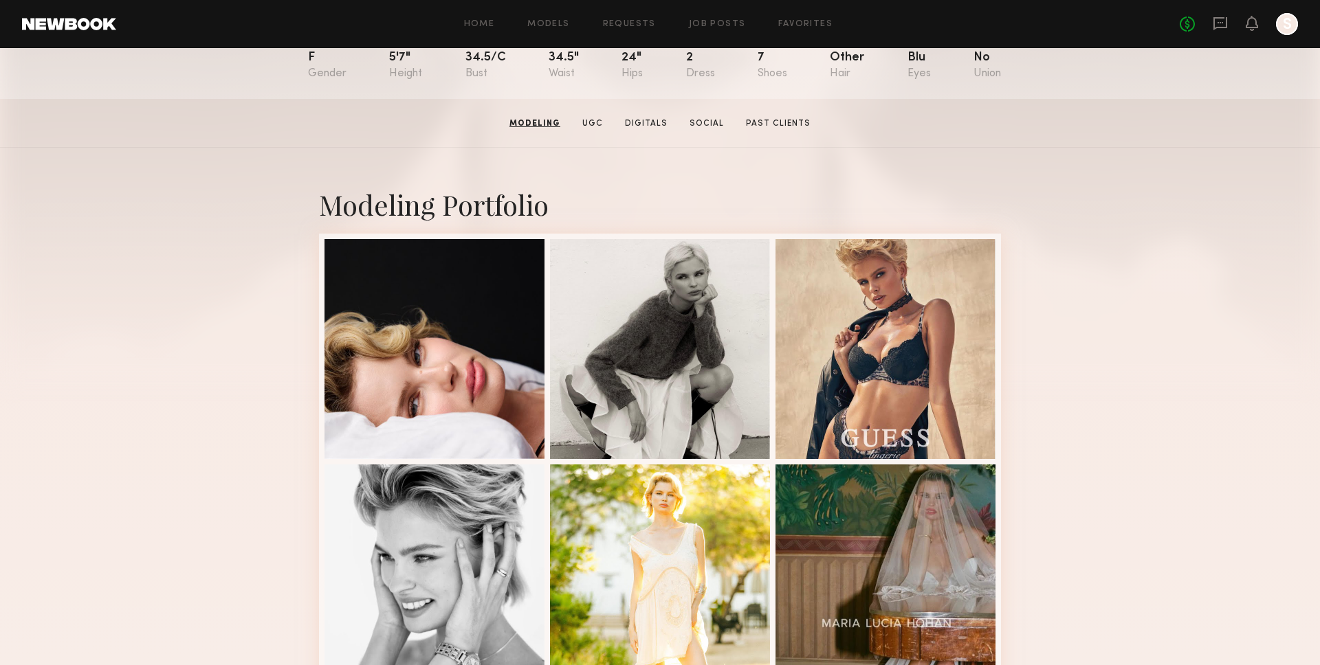
scroll to position [0, 0]
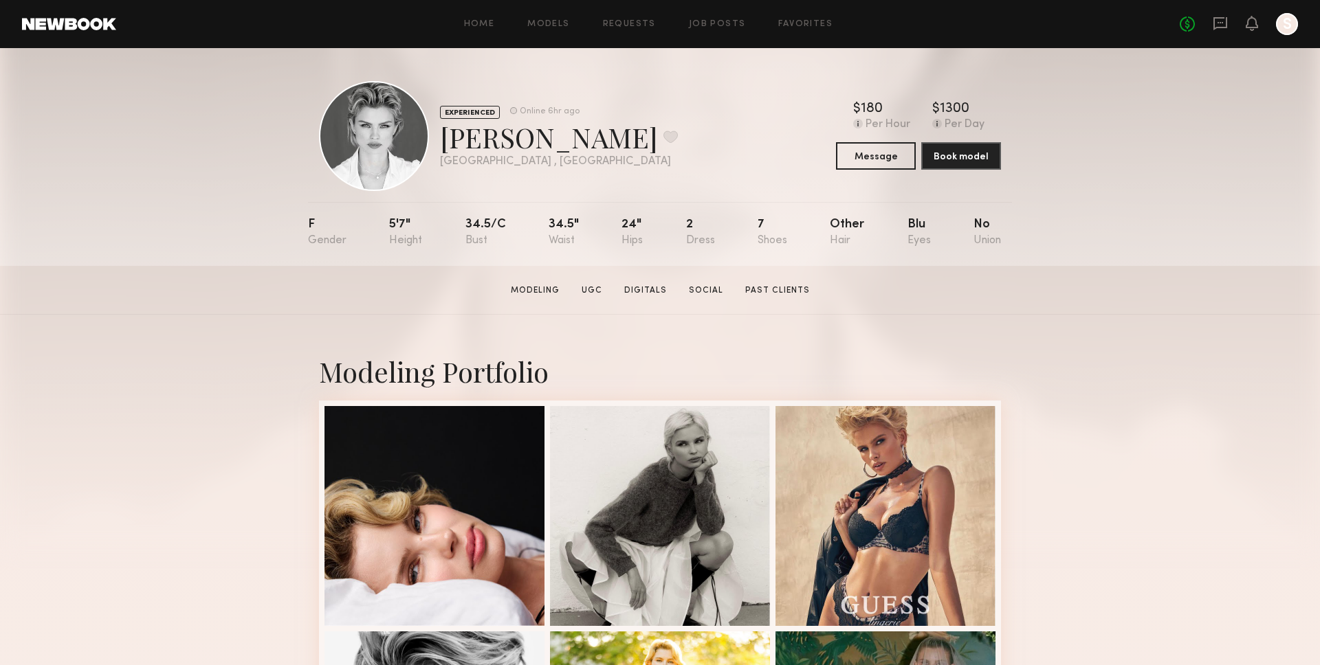
click at [222, 166] on div "EXPERIENCED Online 6hr ago [PERSON_NAME] Favorite [GEOGRAPHIC_DATA] , [GEOGRAPH…" at bounding box center [660, 157] width 1320 height 218
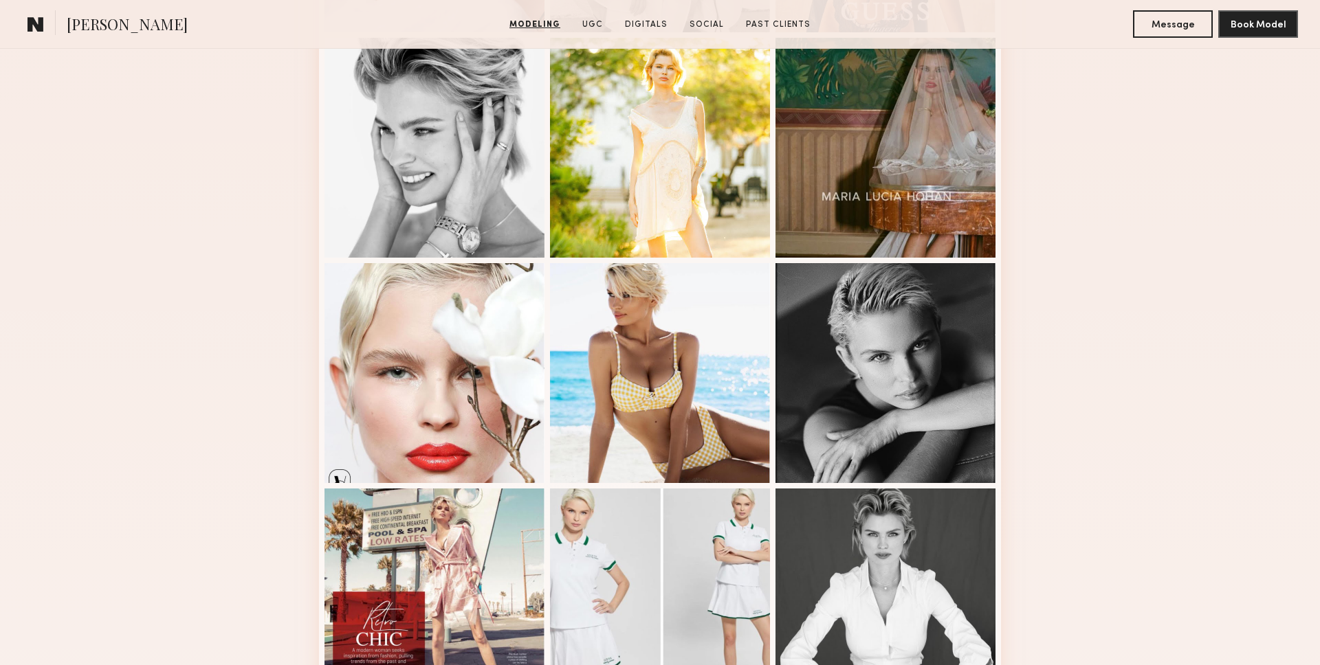
click at [222, 166] on div "Modeling Portfolio View More" at bounding box center [660, 256] width 1320 height 1070
